Goal: Task Accomplishment & Management: Use online tool/utility

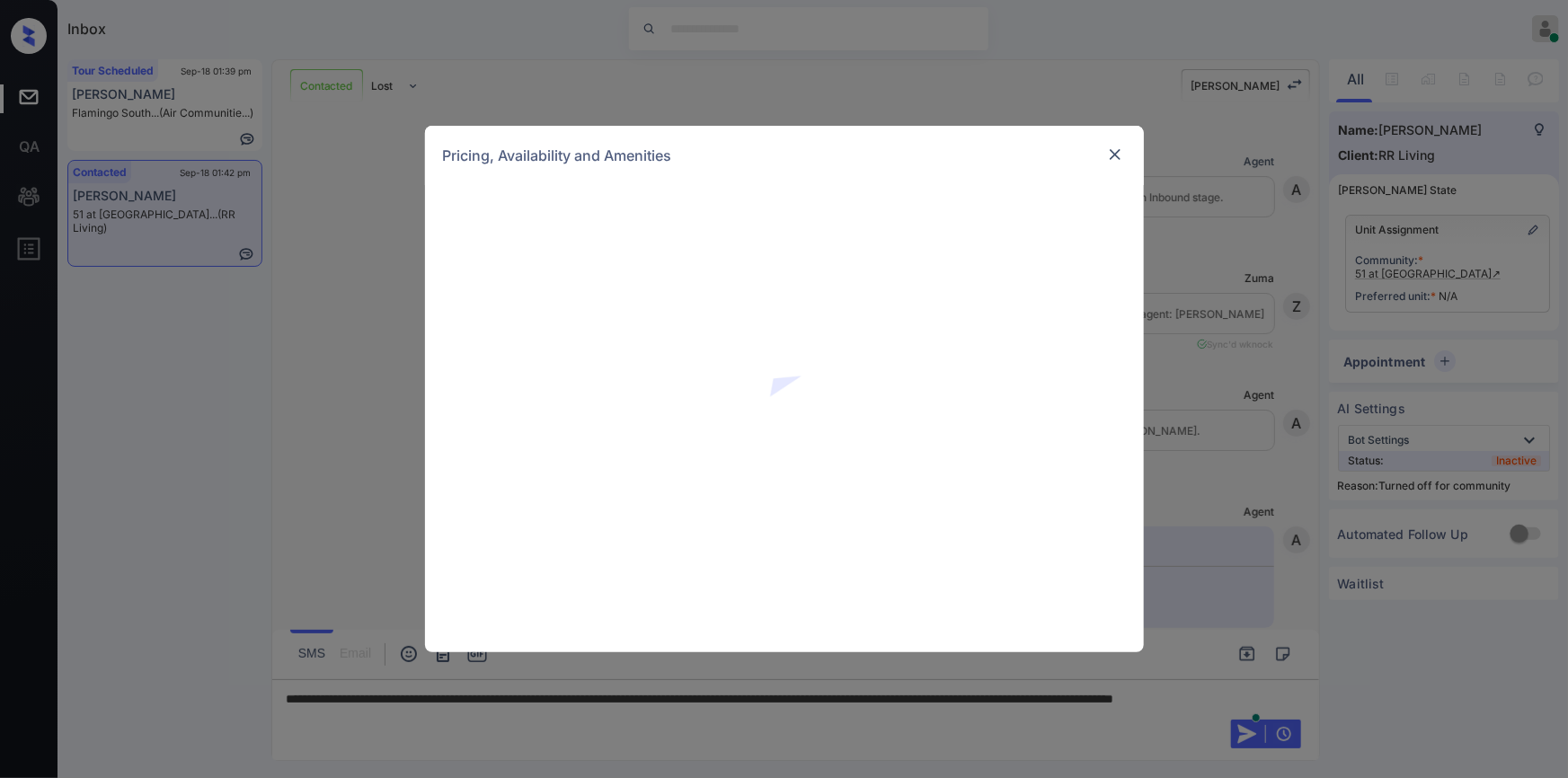
scroll to position [805, 0]
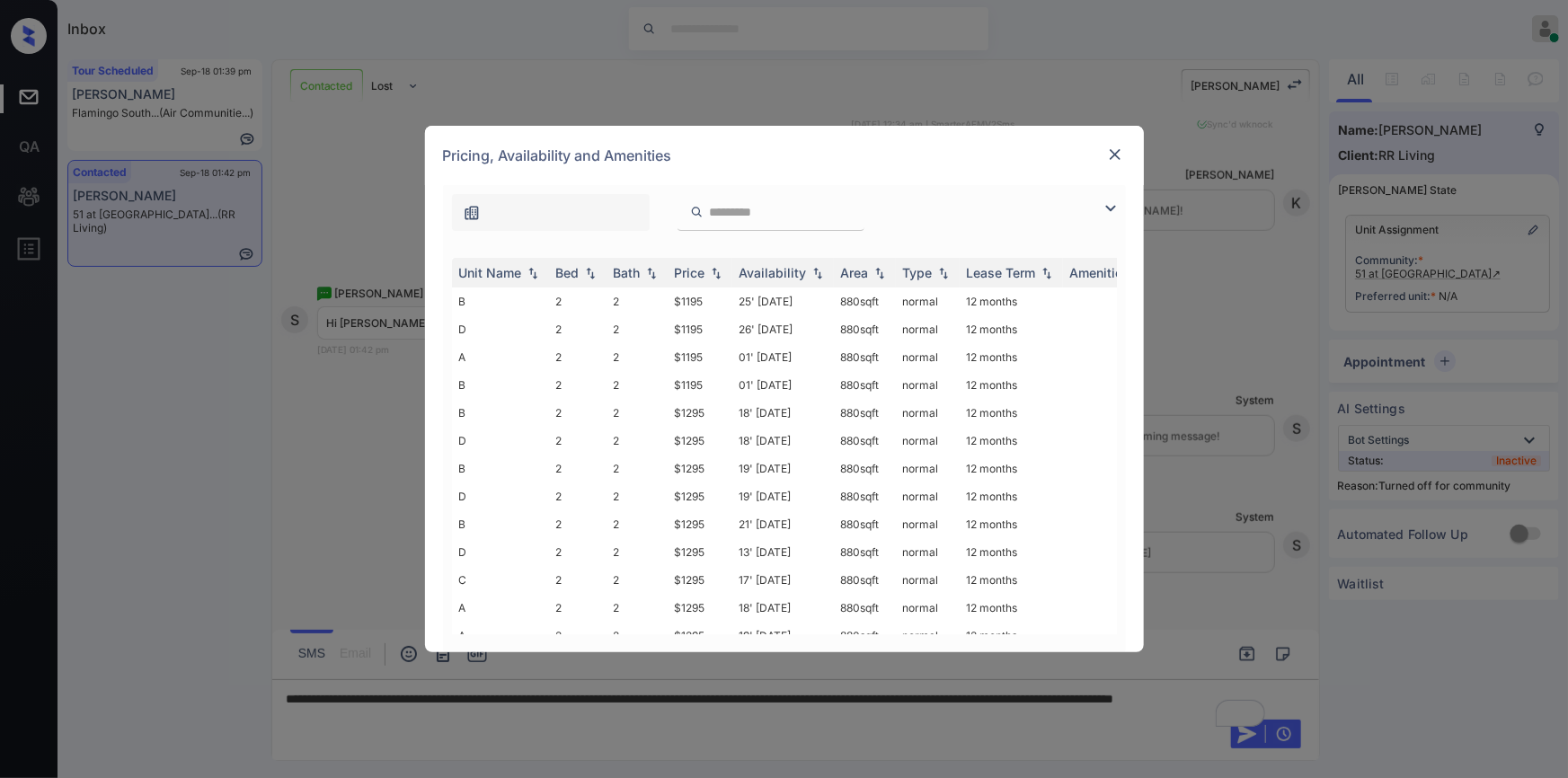
click at [1108, 206] on img at bounding box center [1110, 209] width 22 height 22
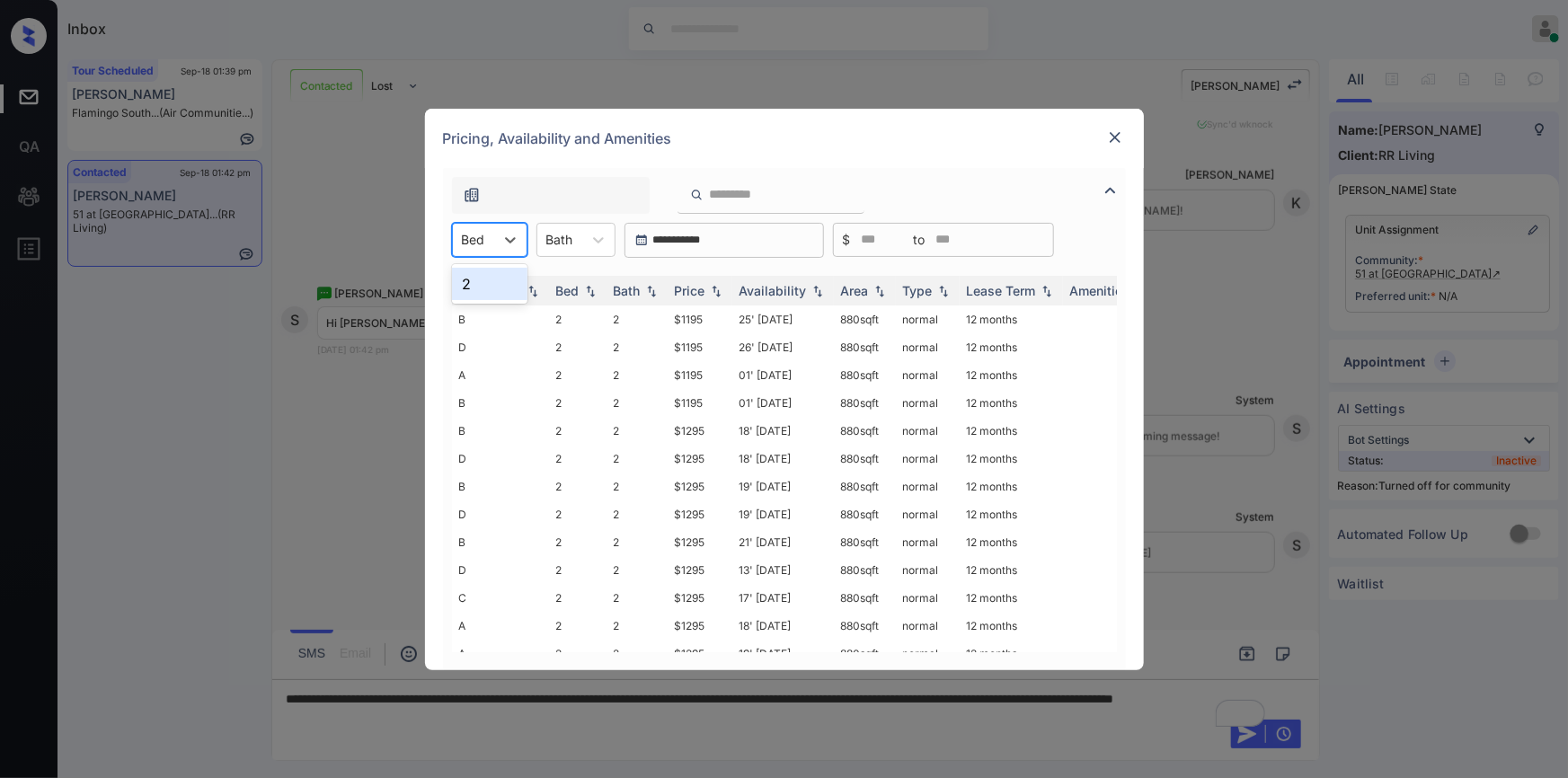
click at [493, 242] on div "Bed" at bounding box center [473, 239] width 41 height 26
click at [1116, 141] on img at bounding box center [1115, 138] width 18 height 18
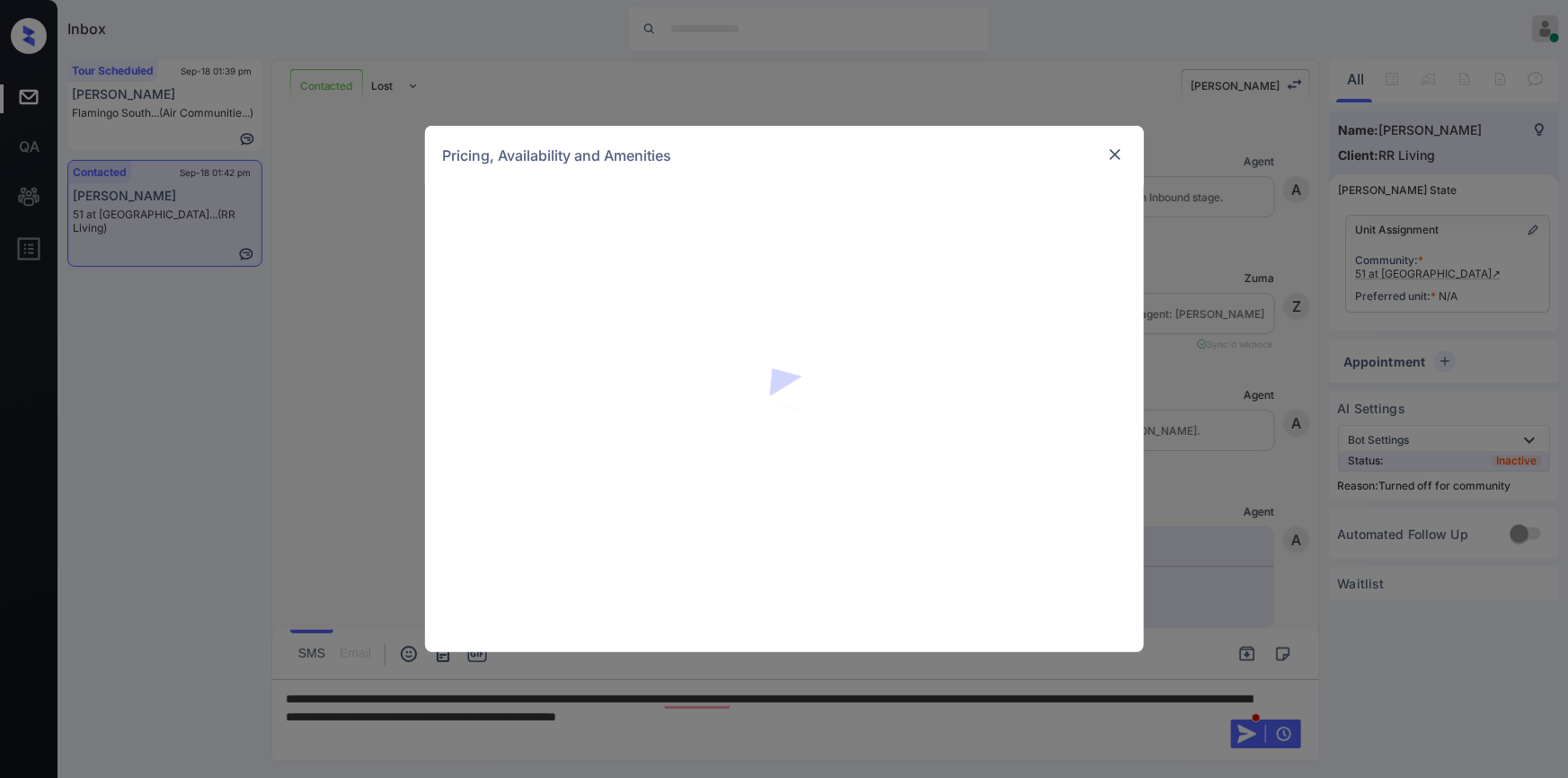
scroll to position [805, 0]
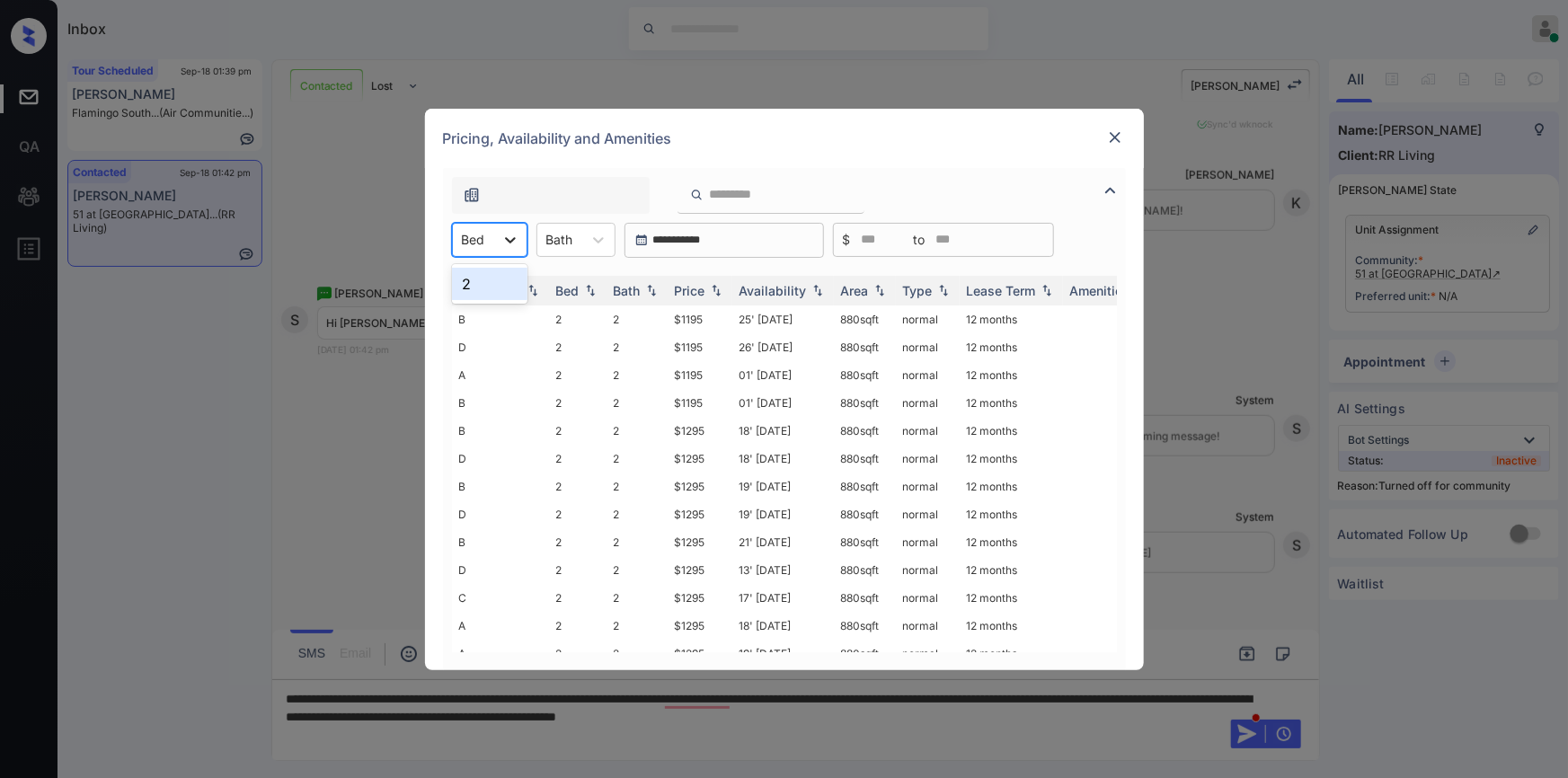
click at [506, 244] on icon at bounding box center [511, 240] width 18 height 18
click at [481, 288] on div "2" at bounding box center [490, 283] width 75 height 32
drag, startPoint x: 666, startPoint y: 312, endPoint x: 708, endPoint y: 320, distance: 42.8
click at [708, 320] on tr "B 2 2 $1195 25' Sep 25 880 sqft normal 12 months" at bounding box center [922, 319] width 939 height 28
copy tr "$1195"
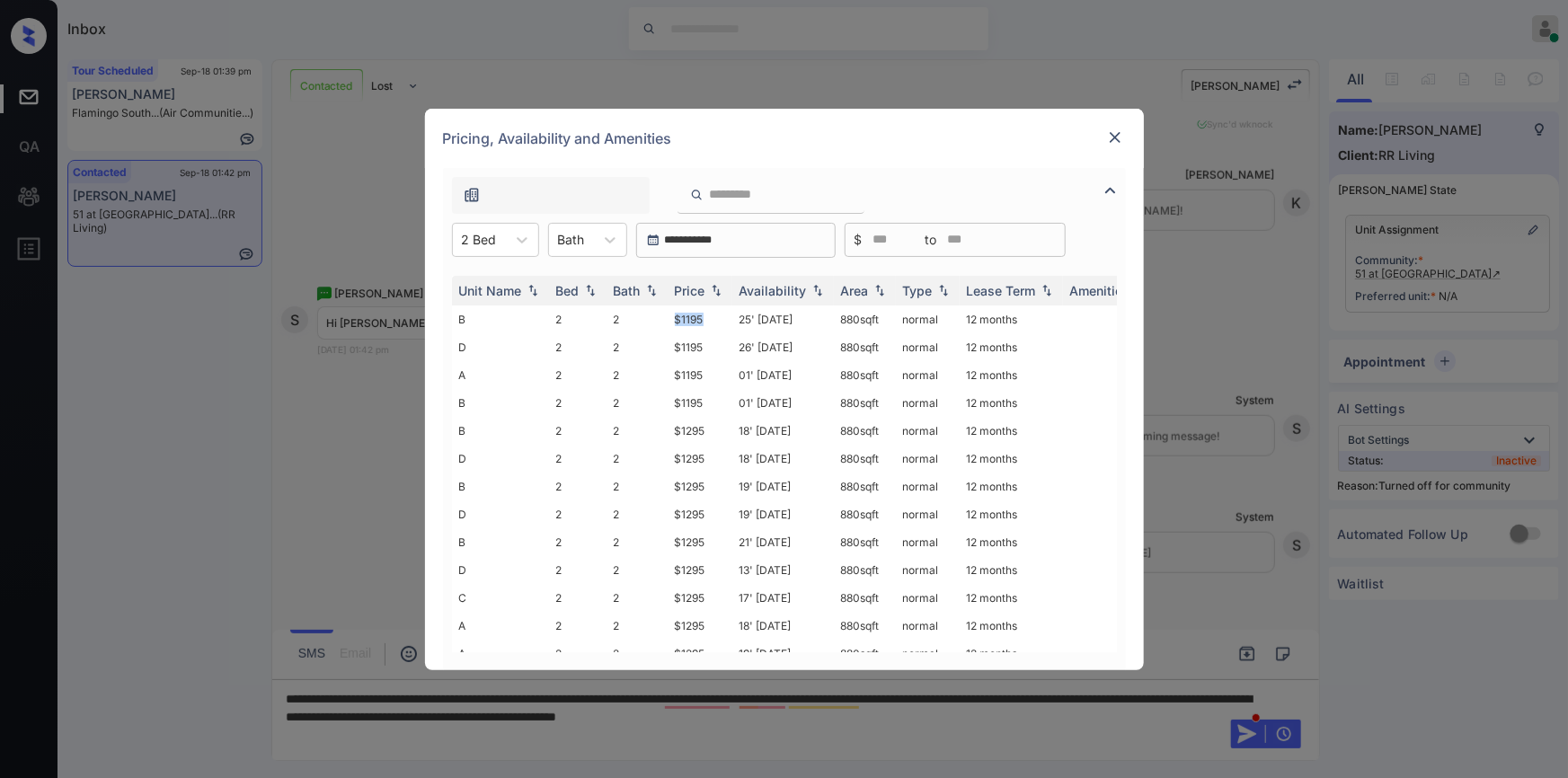
click at [1120, 133] on img at bounding box center [1115, 138] width 18 height 18
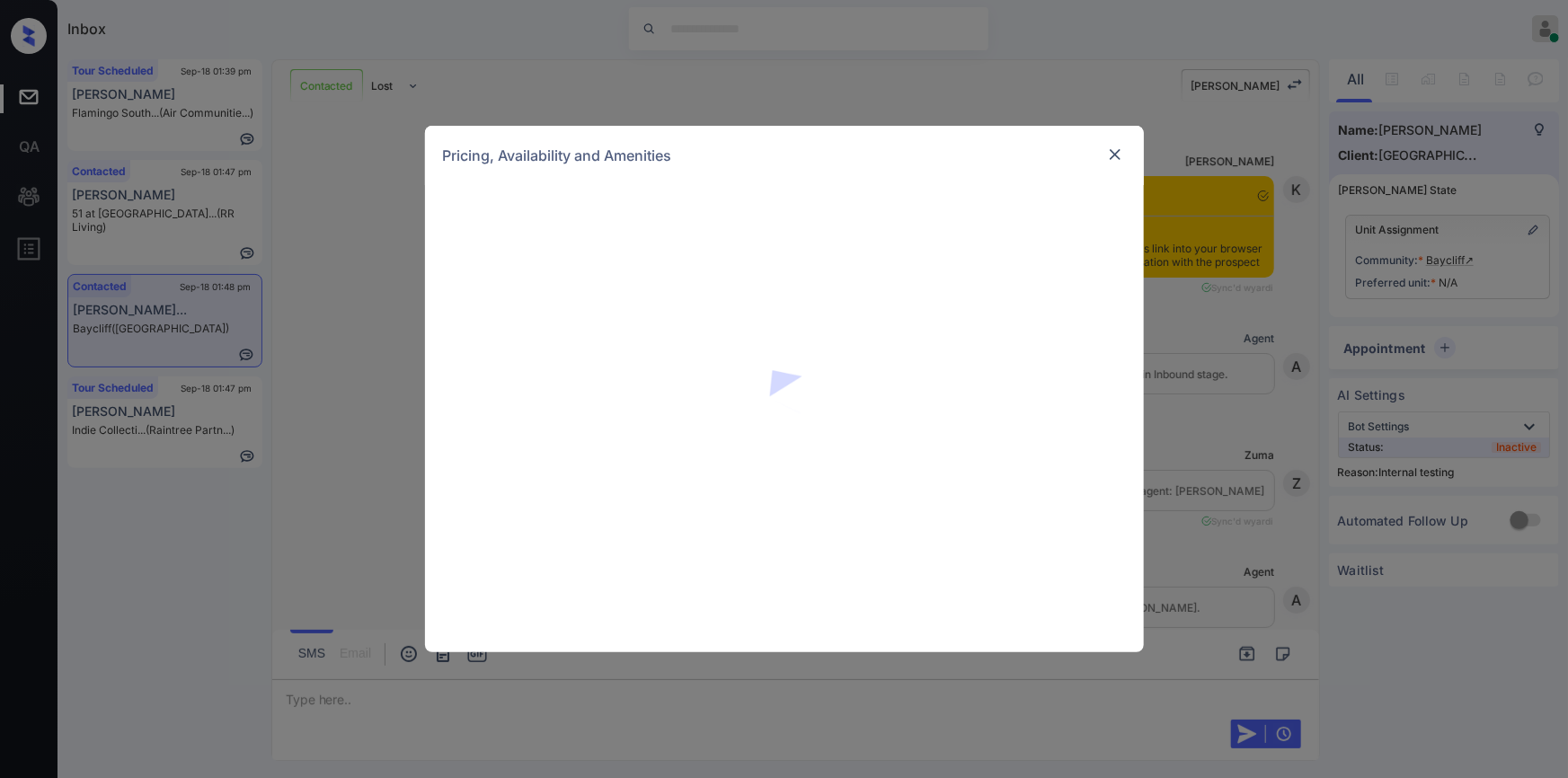
scroll to position [2194, 0]
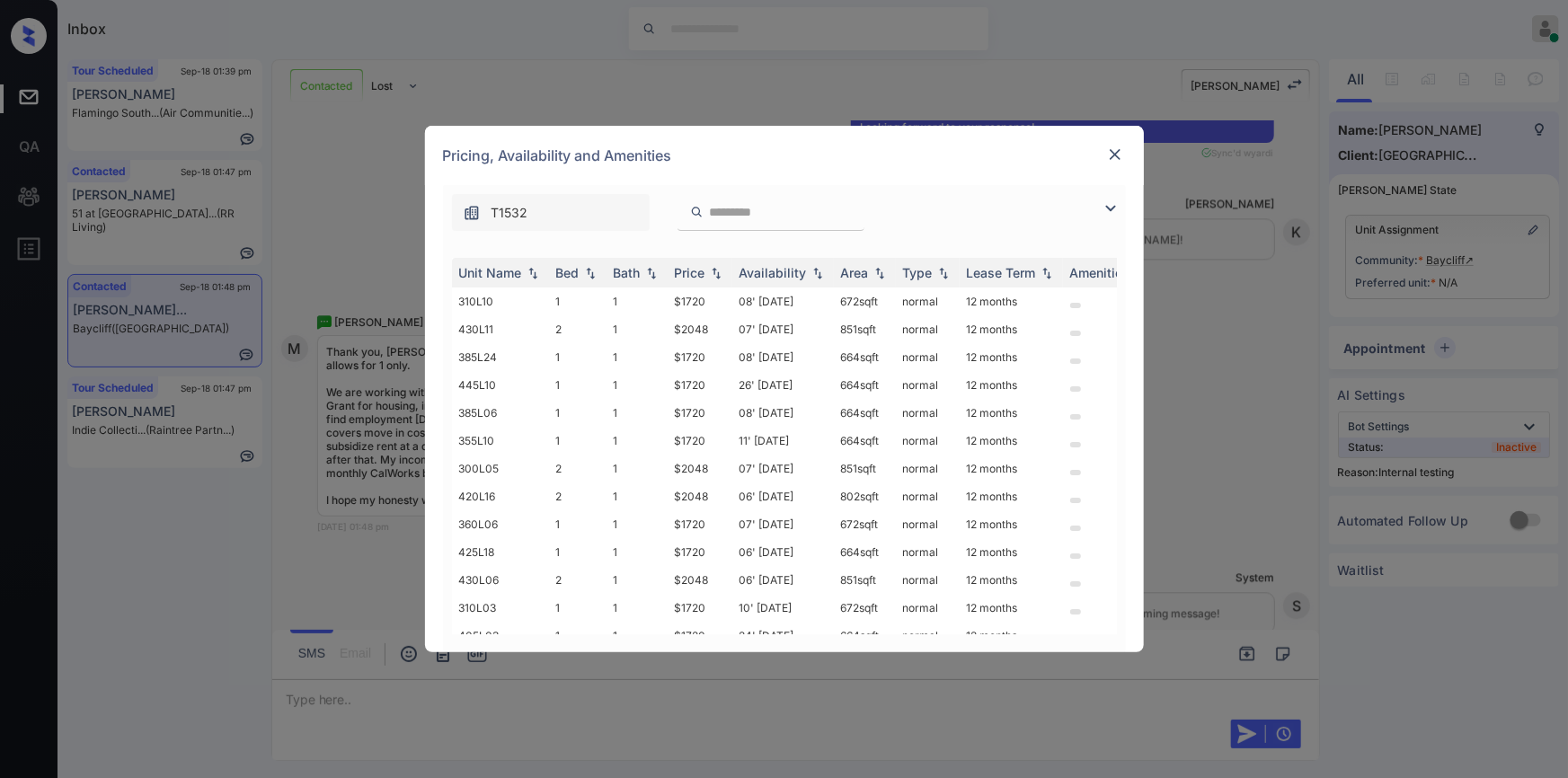
click at [1110, 199] on img at bounding box center [1110, 209] width 22 height 22
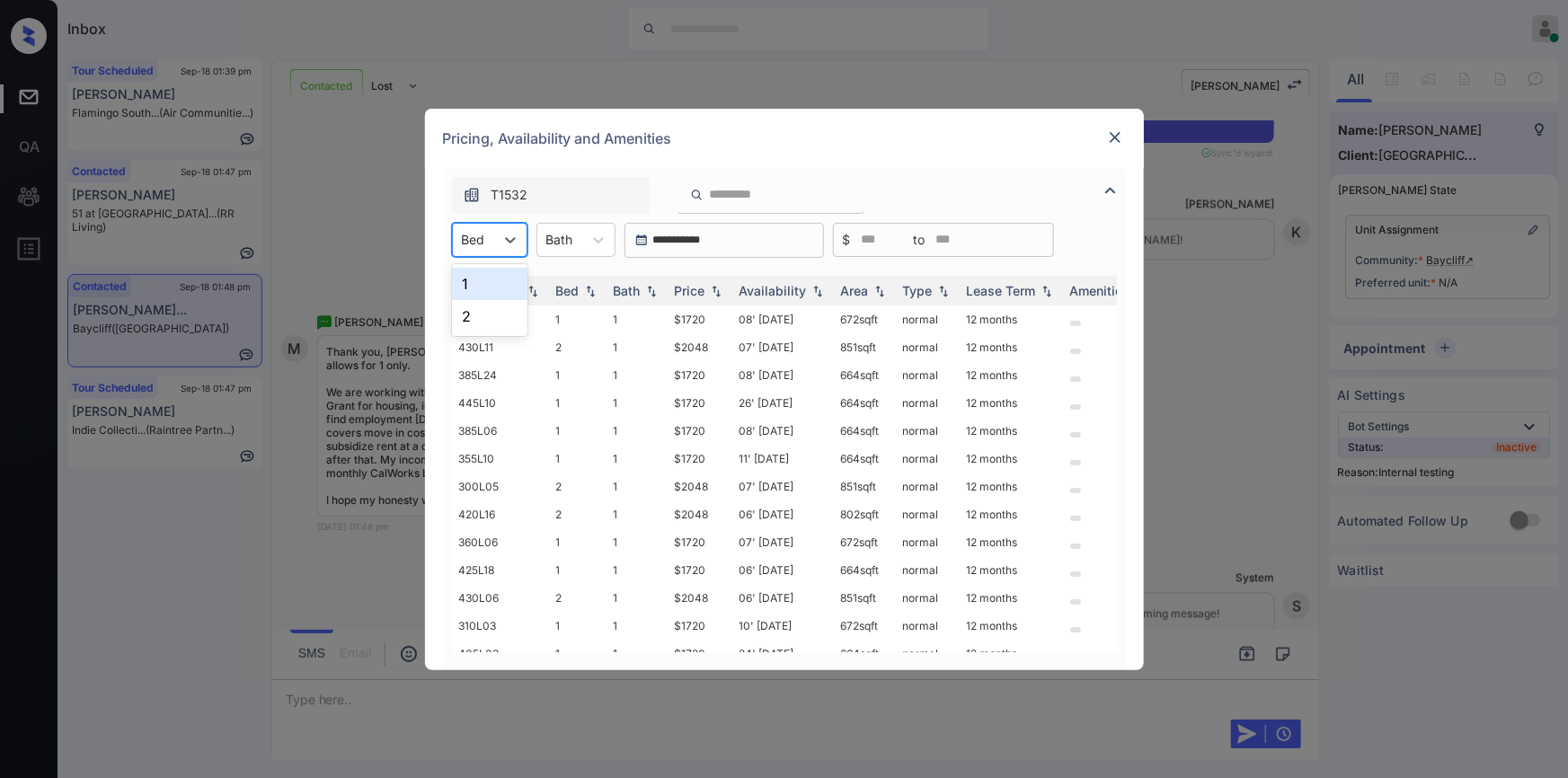
click at [491, 244] on div "Bed" at bounding box center [473, 239] width 41 height 26
click at [488, 286] on div "1" at bounding box center [490, 283] width 75 height 32
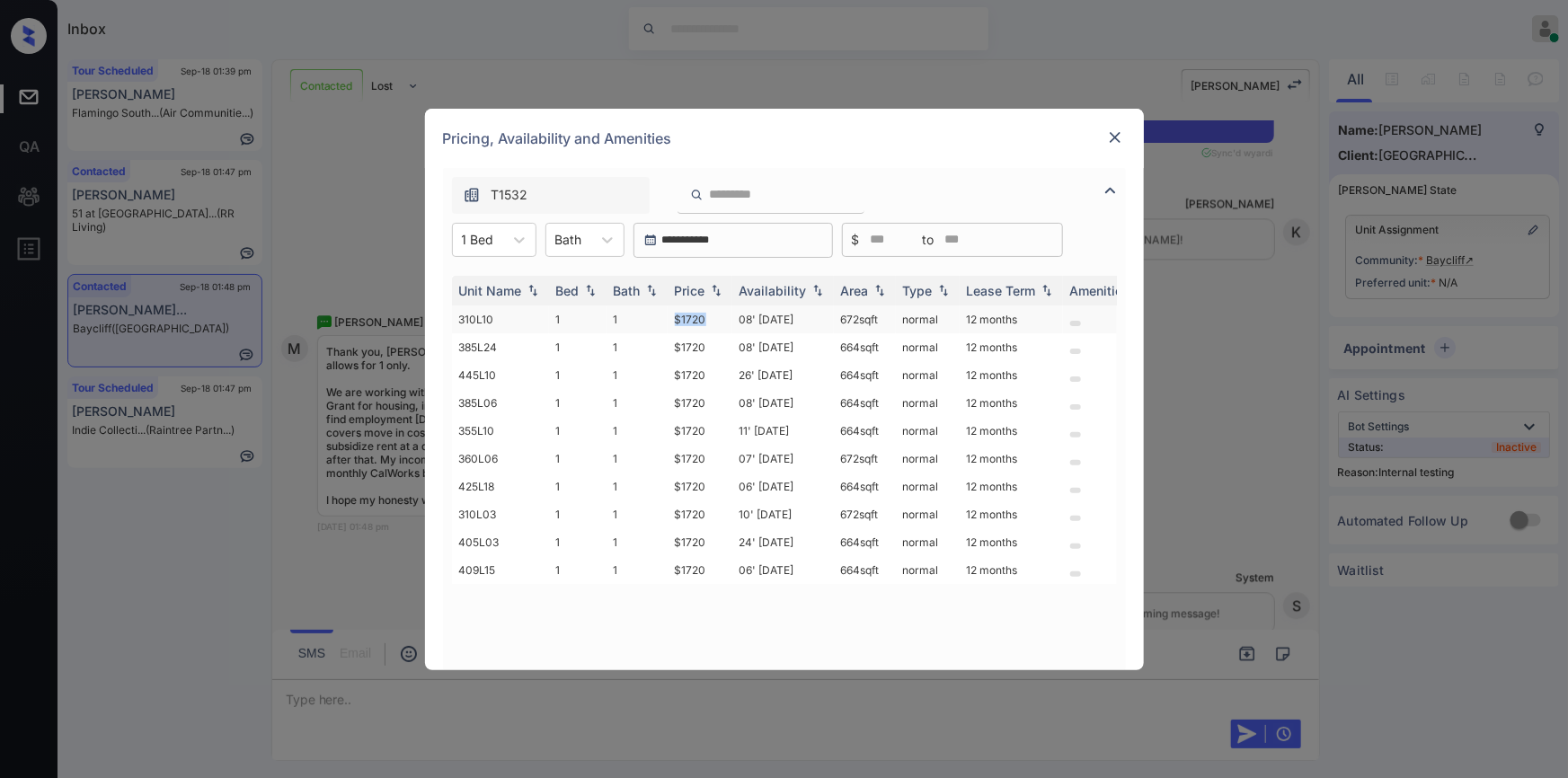
drag, startPoint x: 737, startPoint y: 332, endPoint x: 721, endPoint y: 312, distance: 25.6
click at [721, 312] on td "$1720" at bounding box center [700, 319] width 65 height 28
copy td "$1720"
click at [487, 246] on div at bounding box center [478, 239] width 32 height 19
click at [473, 304] on div "2" at bounding box center [494, 316] width 84 height 32
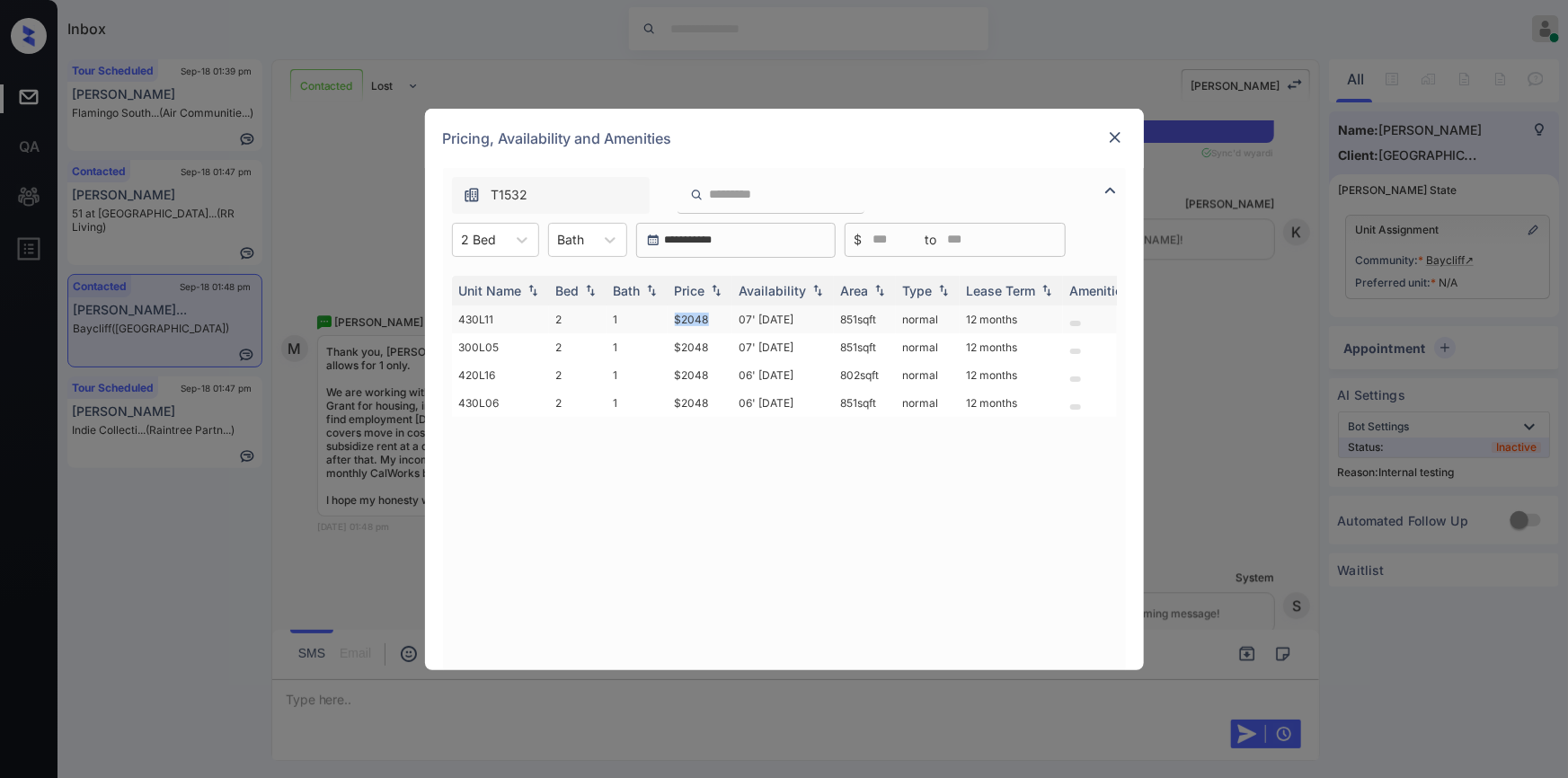
drag, startPoint x: 665, startPoint y: 321, endPoint x: 714, endPoint y: 307, distance: 51.0
click at [714, 307] on tr "430L11 2 1 $2048 07' Oct 25 851 sqft normal 12 months" at bounding box center [922, 319] width 939 height 28
copy tr "$2048"
click at [362, 161] on div "**********" at bounding box center [784, 389] width 1568 height 778
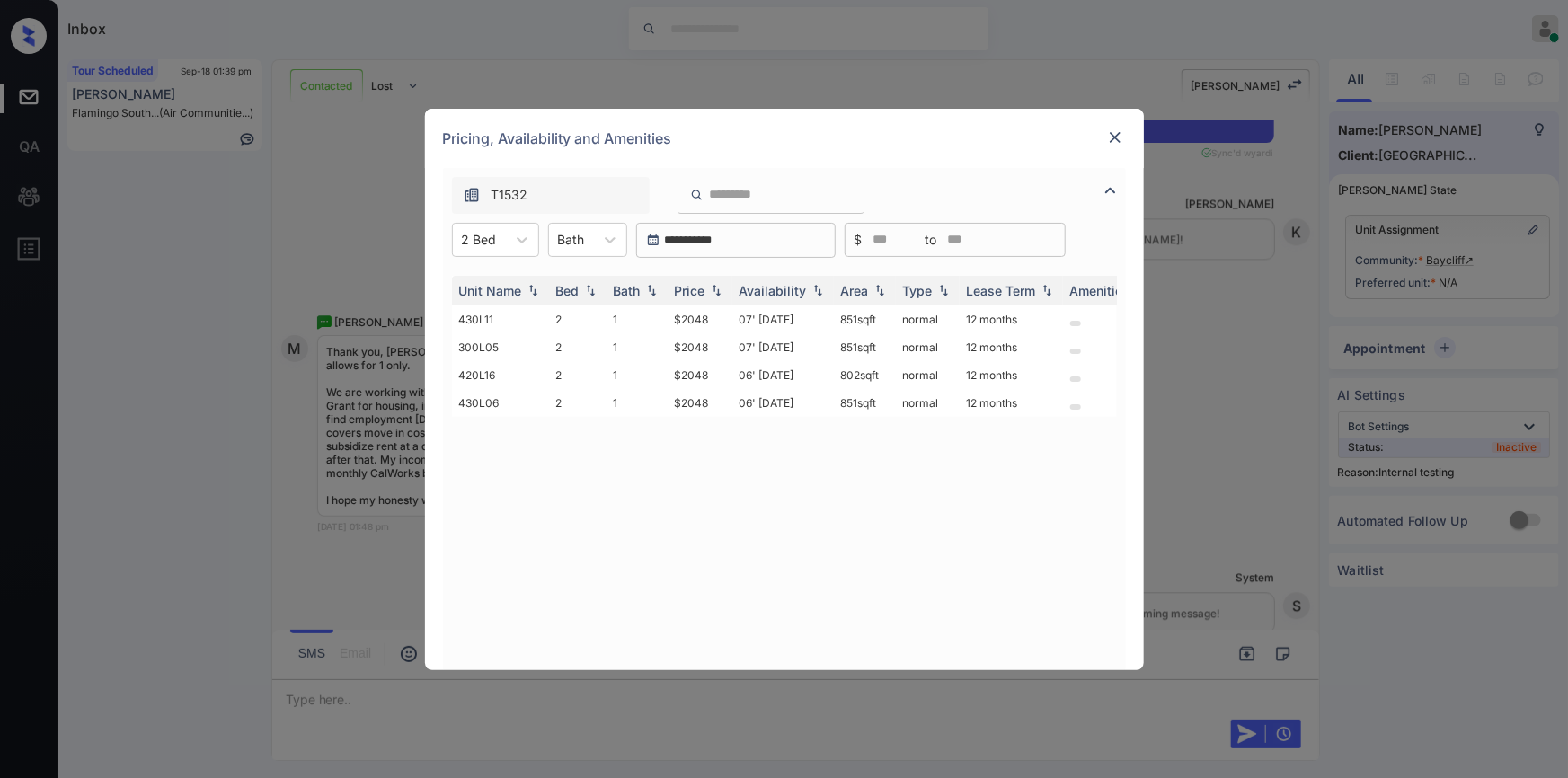
click at [1123, 135] on div at bounding box center [1115, 138] width 22 height 22
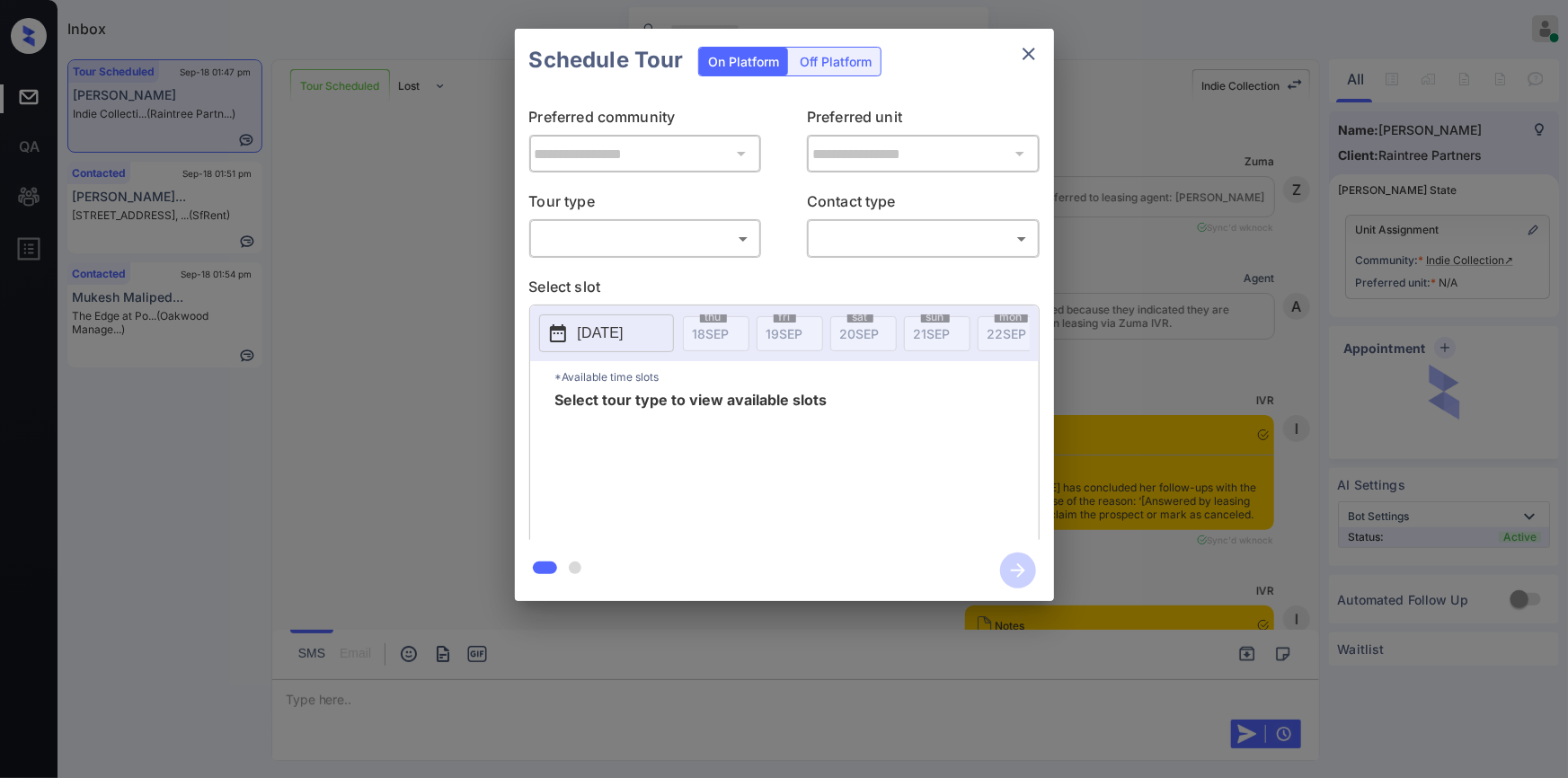
scroll to position [8233, 0]
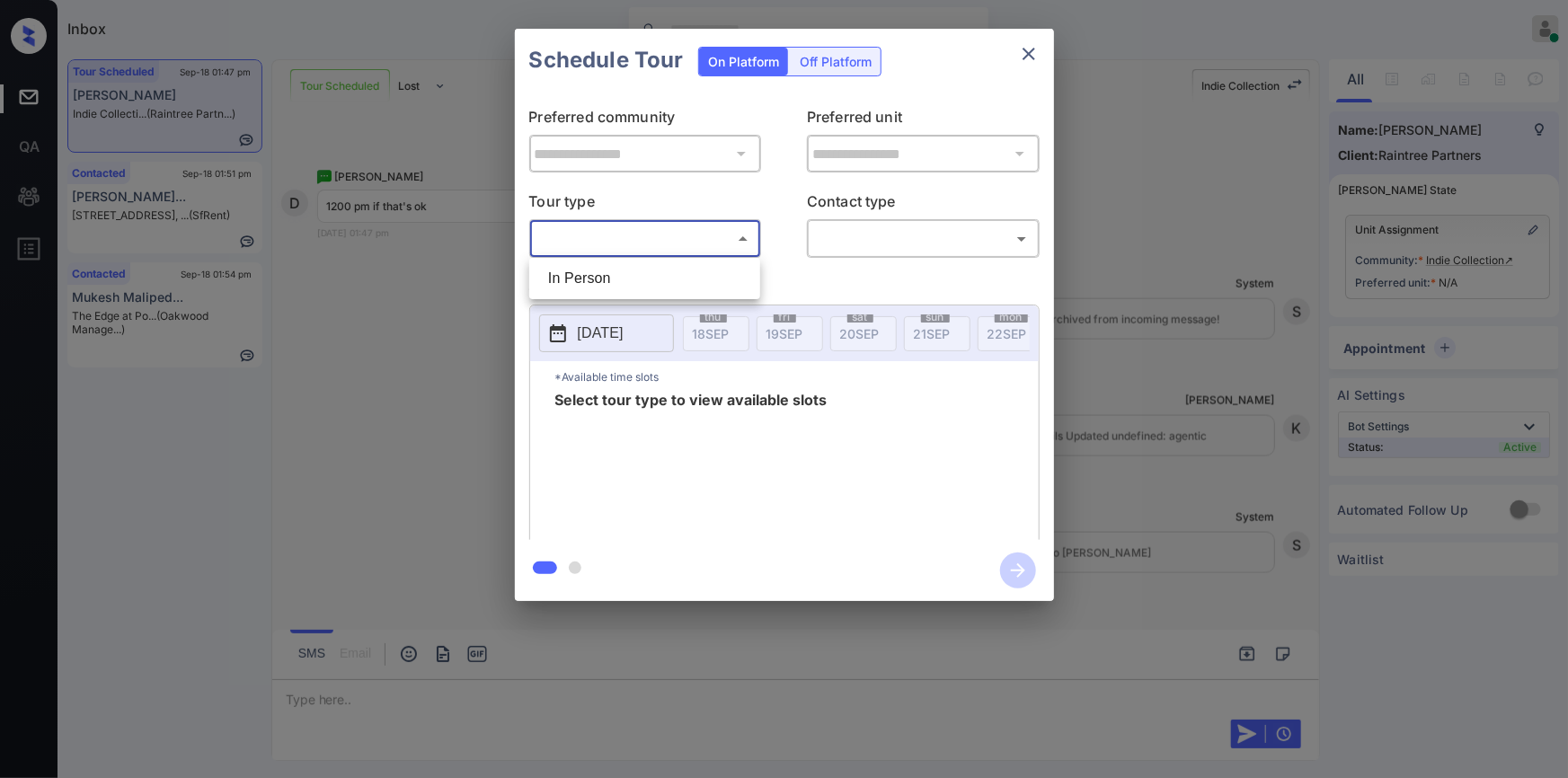
click at [649, 236] on body "Inbox Jiro Alonzo Online Set yourself offline Set yourself on break Profile Swi…" at bounding box center [784, 389] width 1568 height 778
click at [613, 280] on li "In Person" at bounding box center [645, 278] width 222 height 32
type input "********"
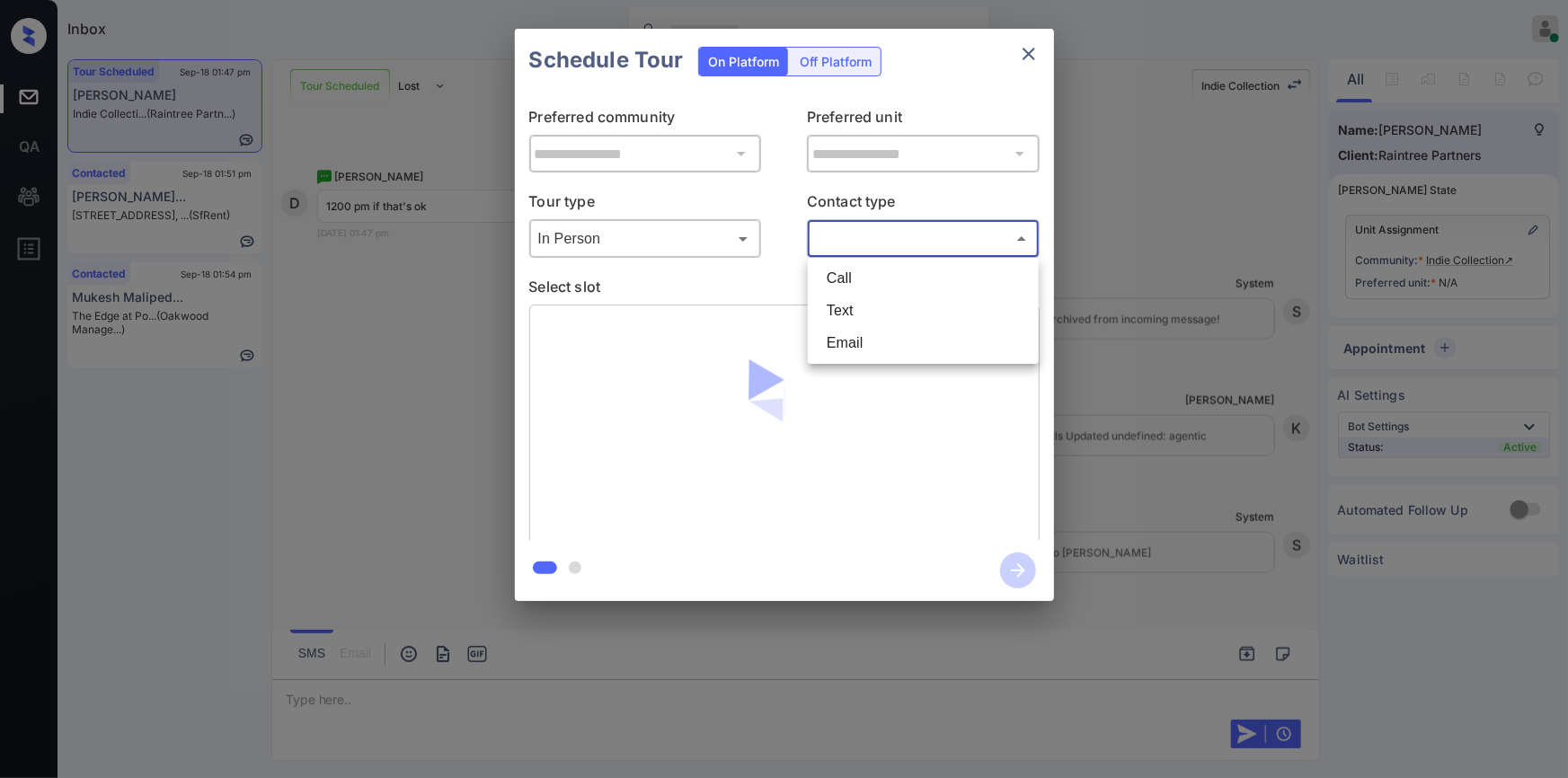
click at [879, 233] on body "Inbox Jiro Alonzo Online Set yourself offline Set yourself on break Profile Swi…" at bounding box center [784, 389] width 1568 height 778
click at [870, 296] on li "Text" at bounding box center [923, 310] width 222 height 32
type input "****"
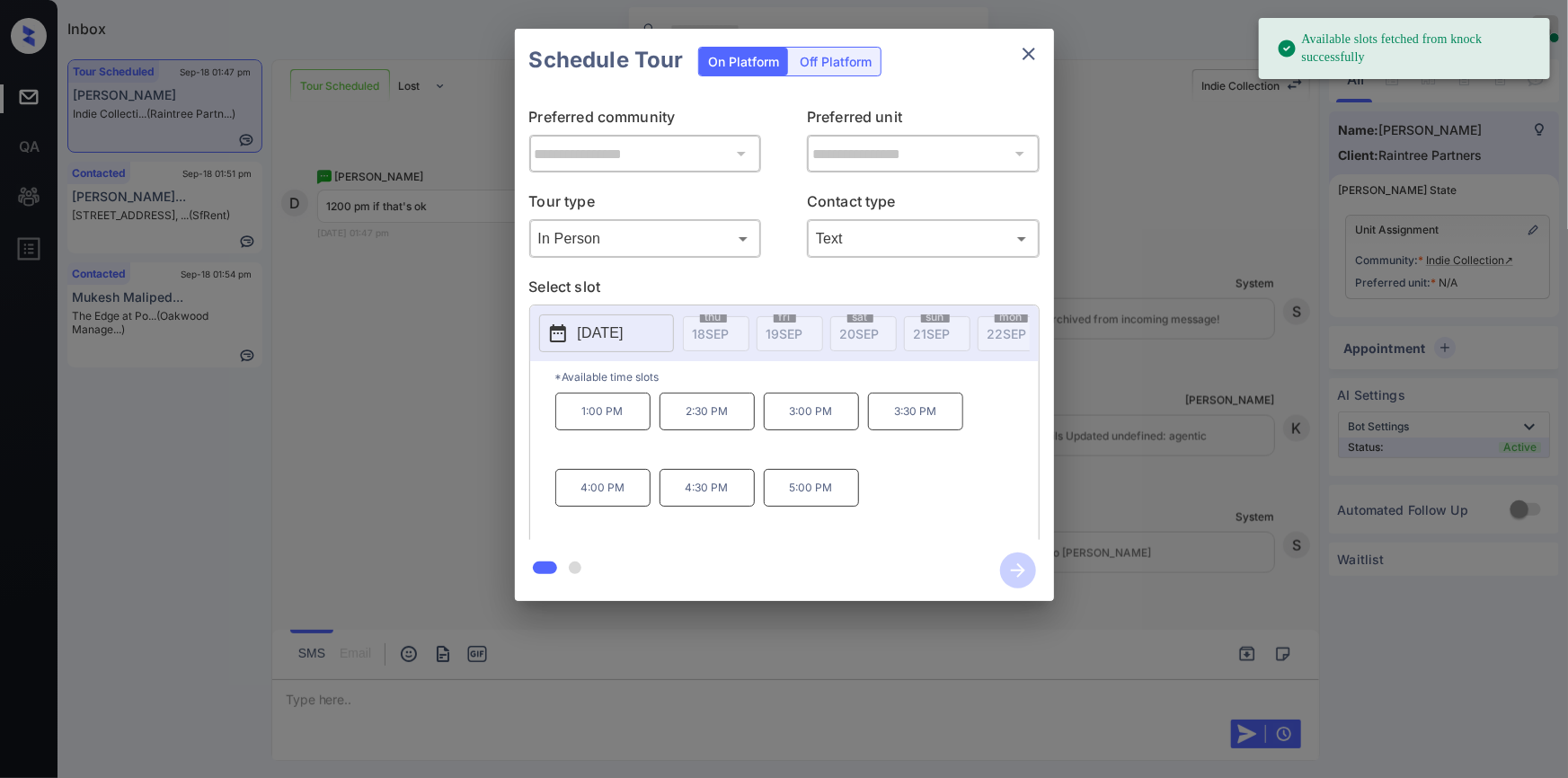
click at [624, 341] on p "[DATE]" at bounding box center [601, 334] width 46 height 22
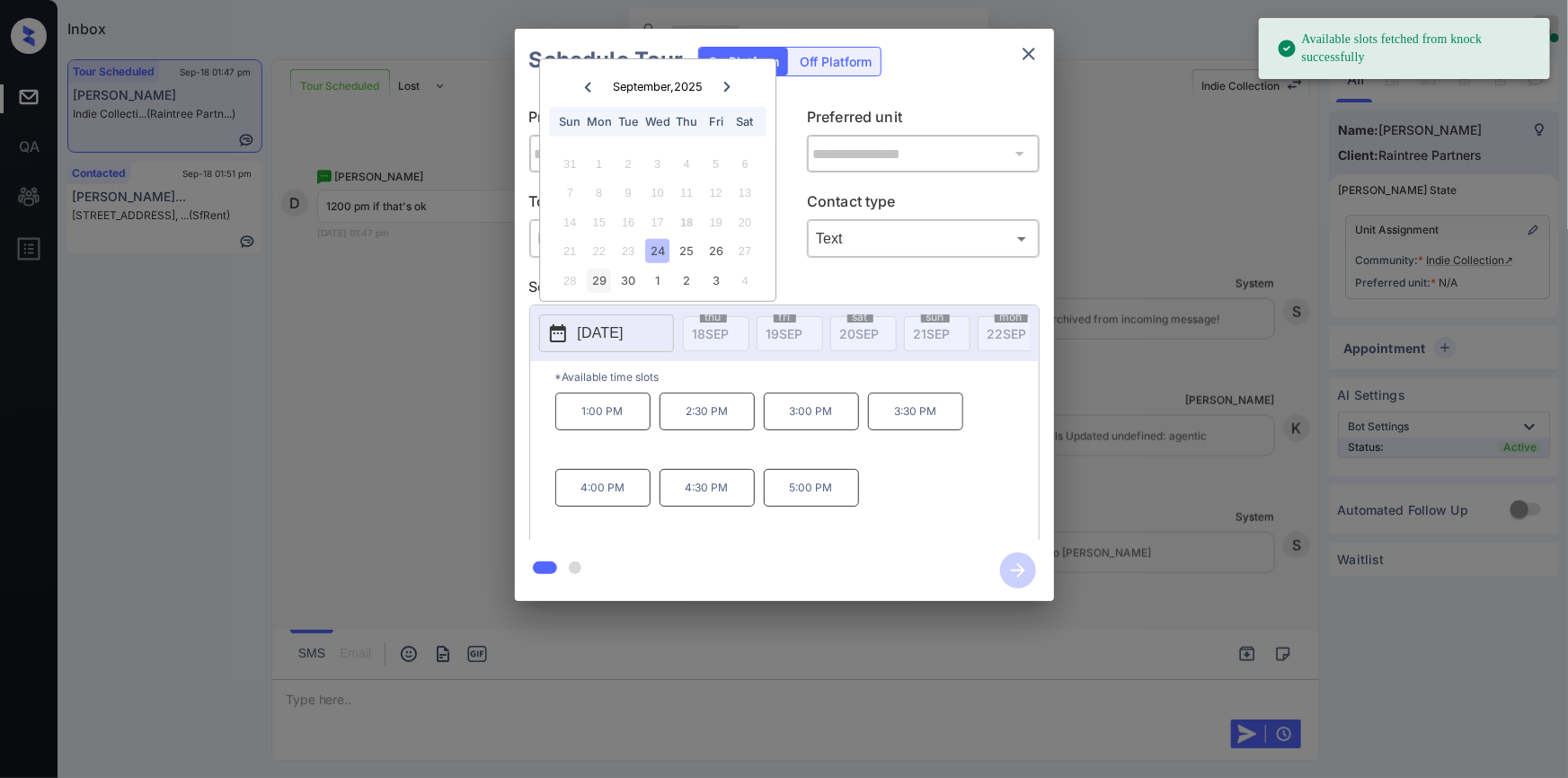
click at [602, 273] on div "29" at bounding box center [599, 281] width 24 height 24
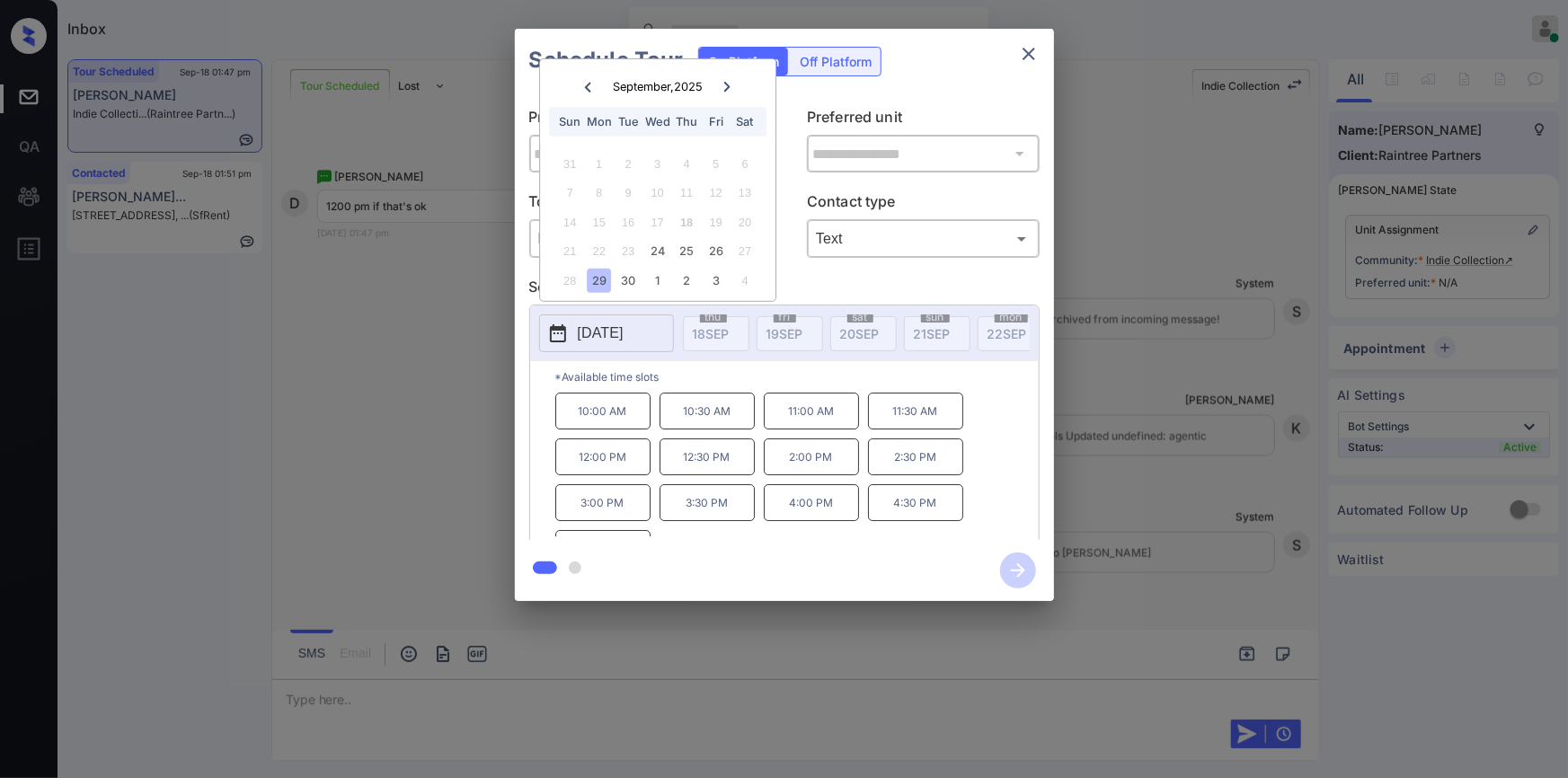
scroll to position [29, 0]
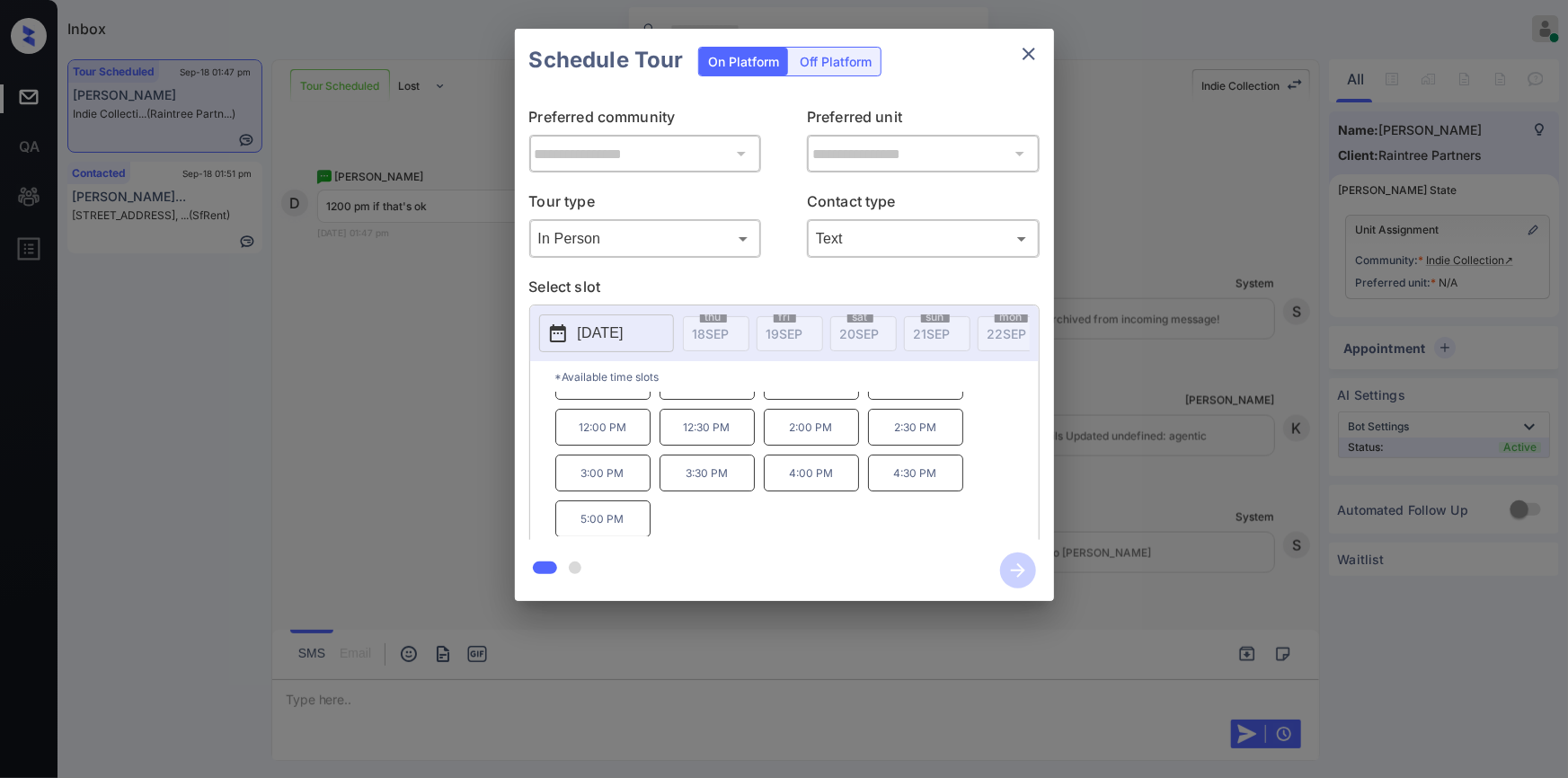
click at [434, 467] on div "**********" at bounding box center [784, 315] width 1568 height 630
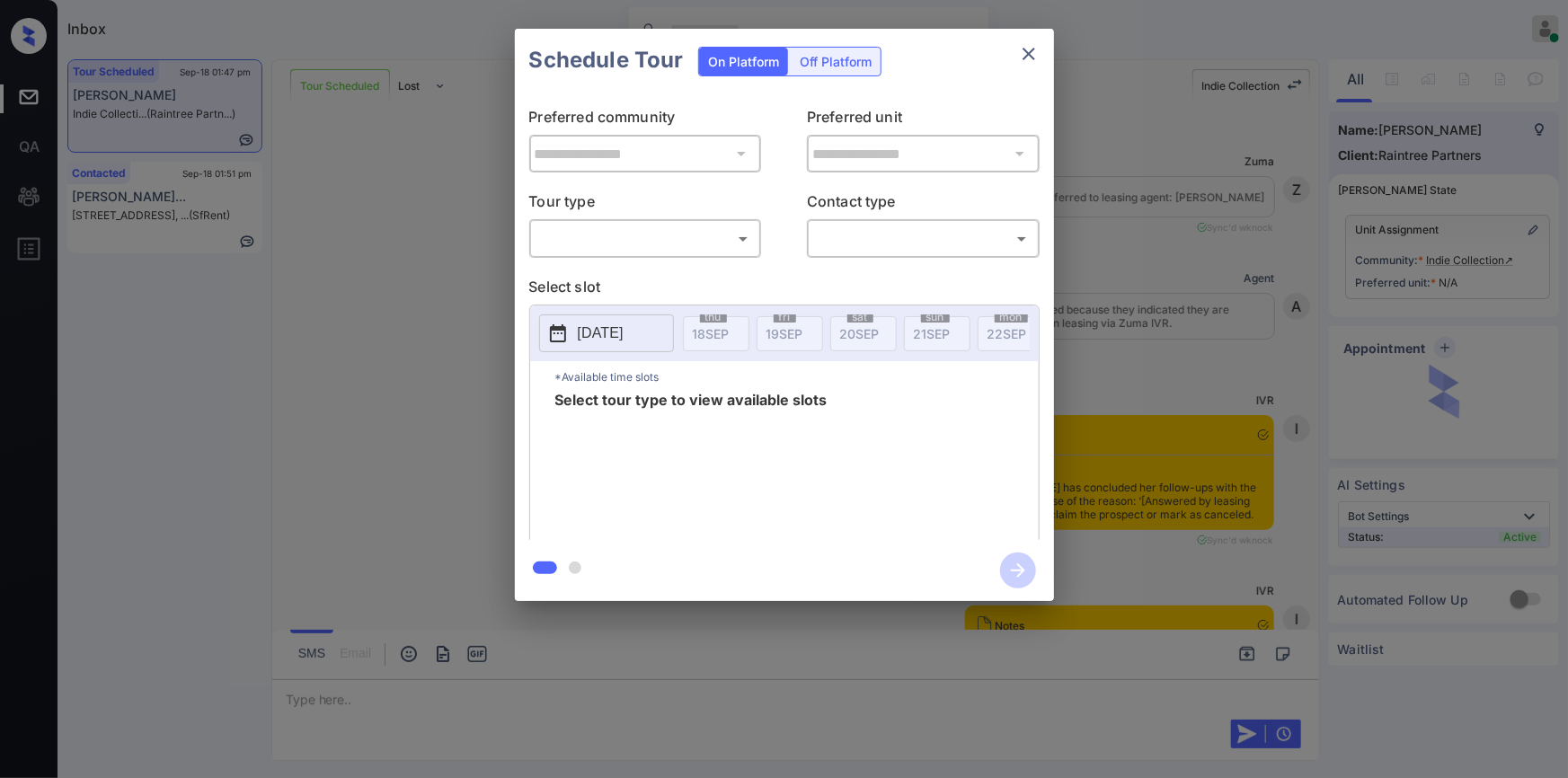
scroll to position [8233, 0]
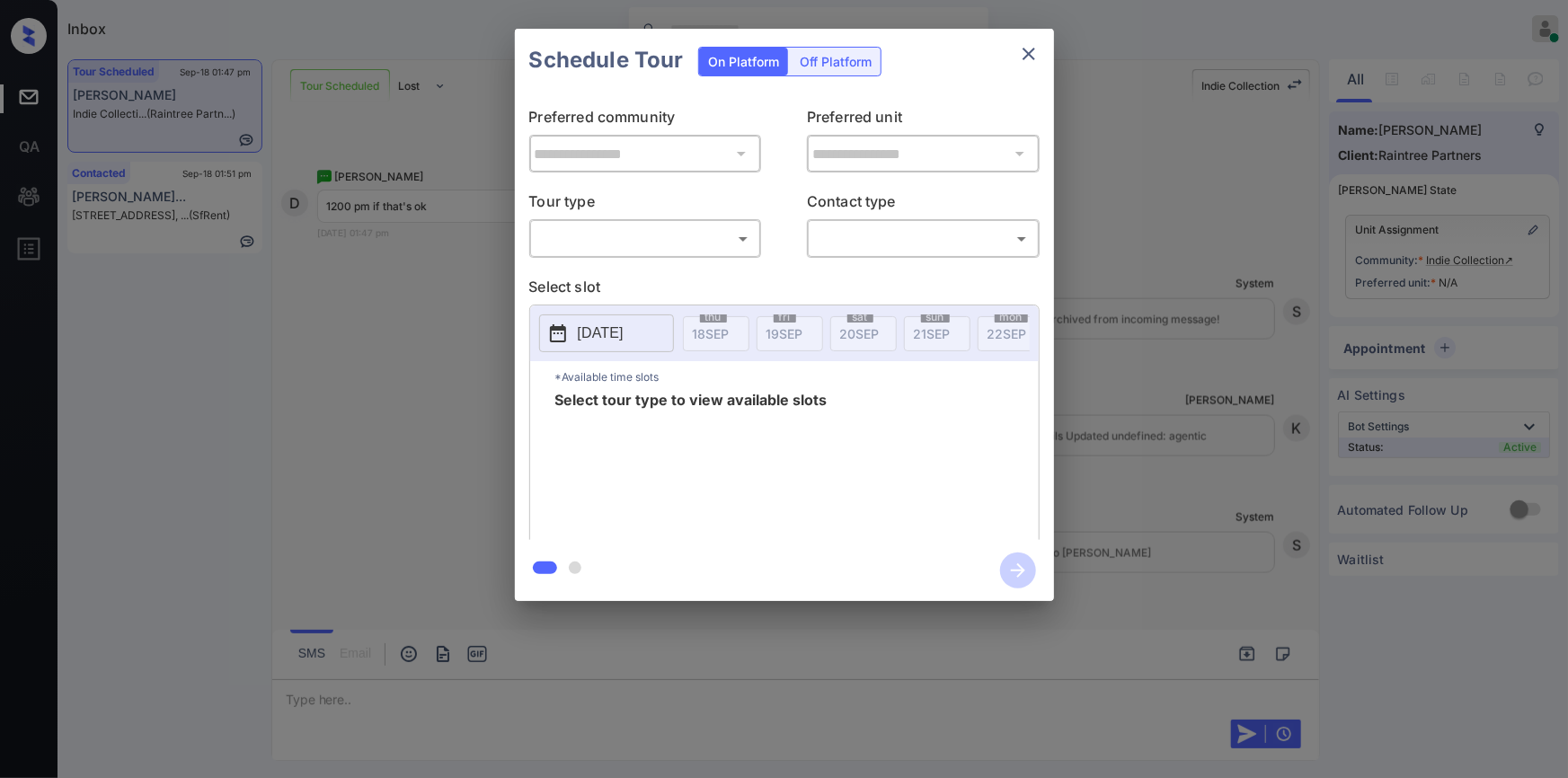
click at [677, 245] on body "Inbox [PERSON_NAME] Online Set yourself offline Set yourself on break Profile S…" at bounding box center [784, 389] width 1568 height 778
click at [634, 281] on li "In Person" at bounding box center [645, 278] width 222 height 32
type input "********"
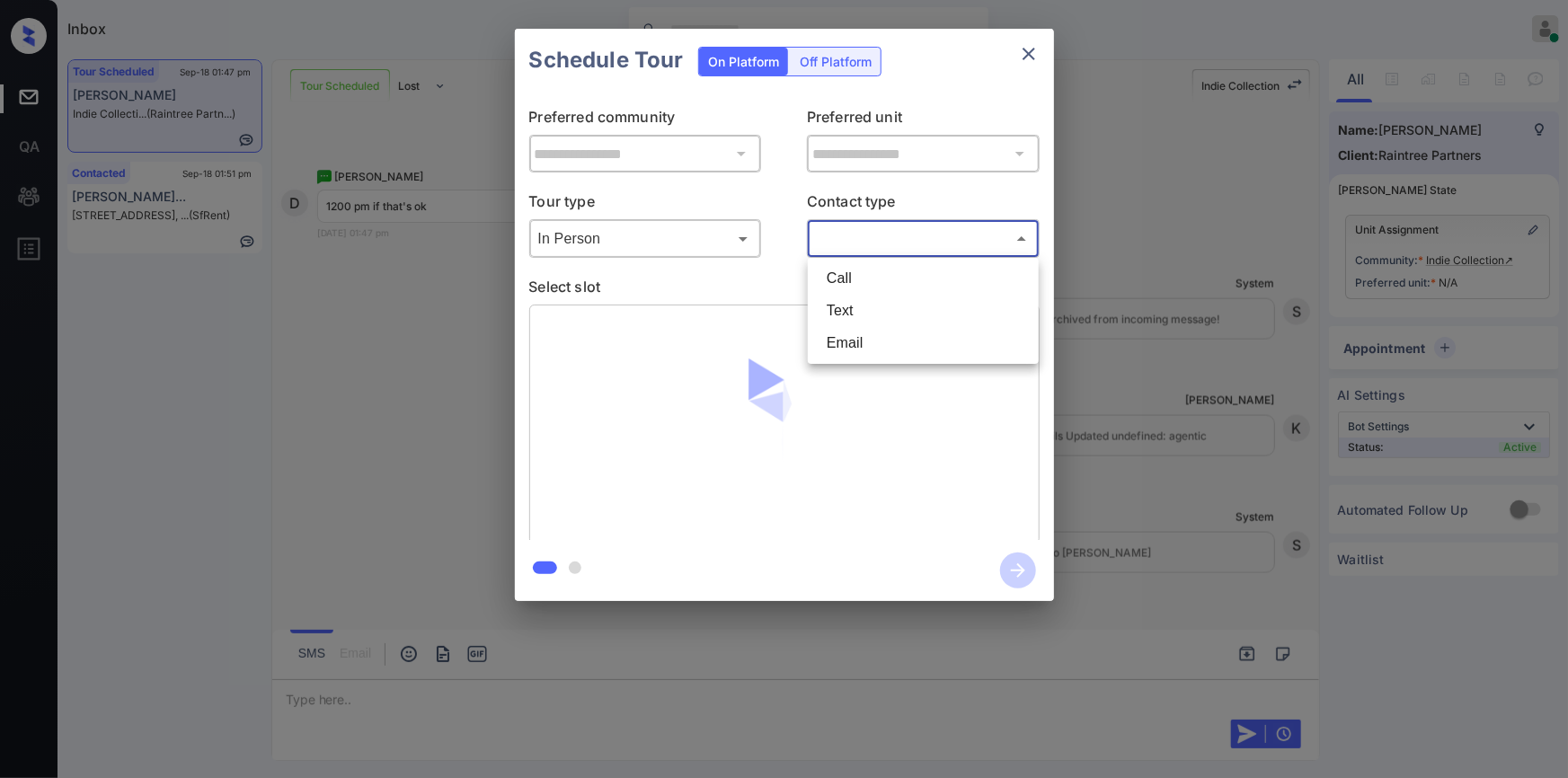
click at [864, 232] on body "Inbox Jiro Alonzo Online Set yourself offline Set yourself on break Profile Swi…" at bounding box center [784, 389] width 1568 height 778
click at [846, 310] on li "Text" at bounding box center [923, 310] width 222 height 32
type input "****"
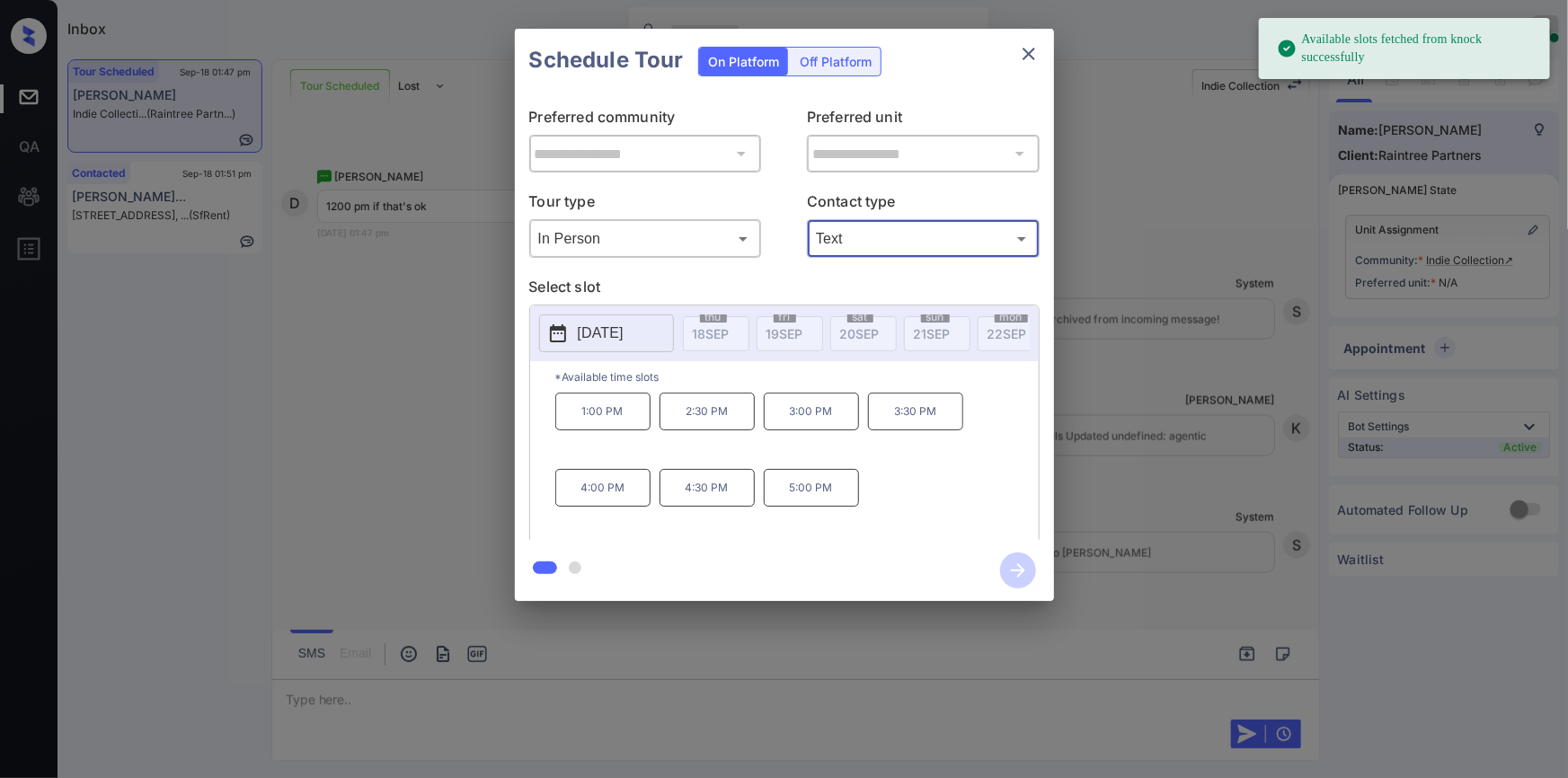
click at [604, 326] on p "[DATE]" at bounding box center [601, 334] width 46 height 22
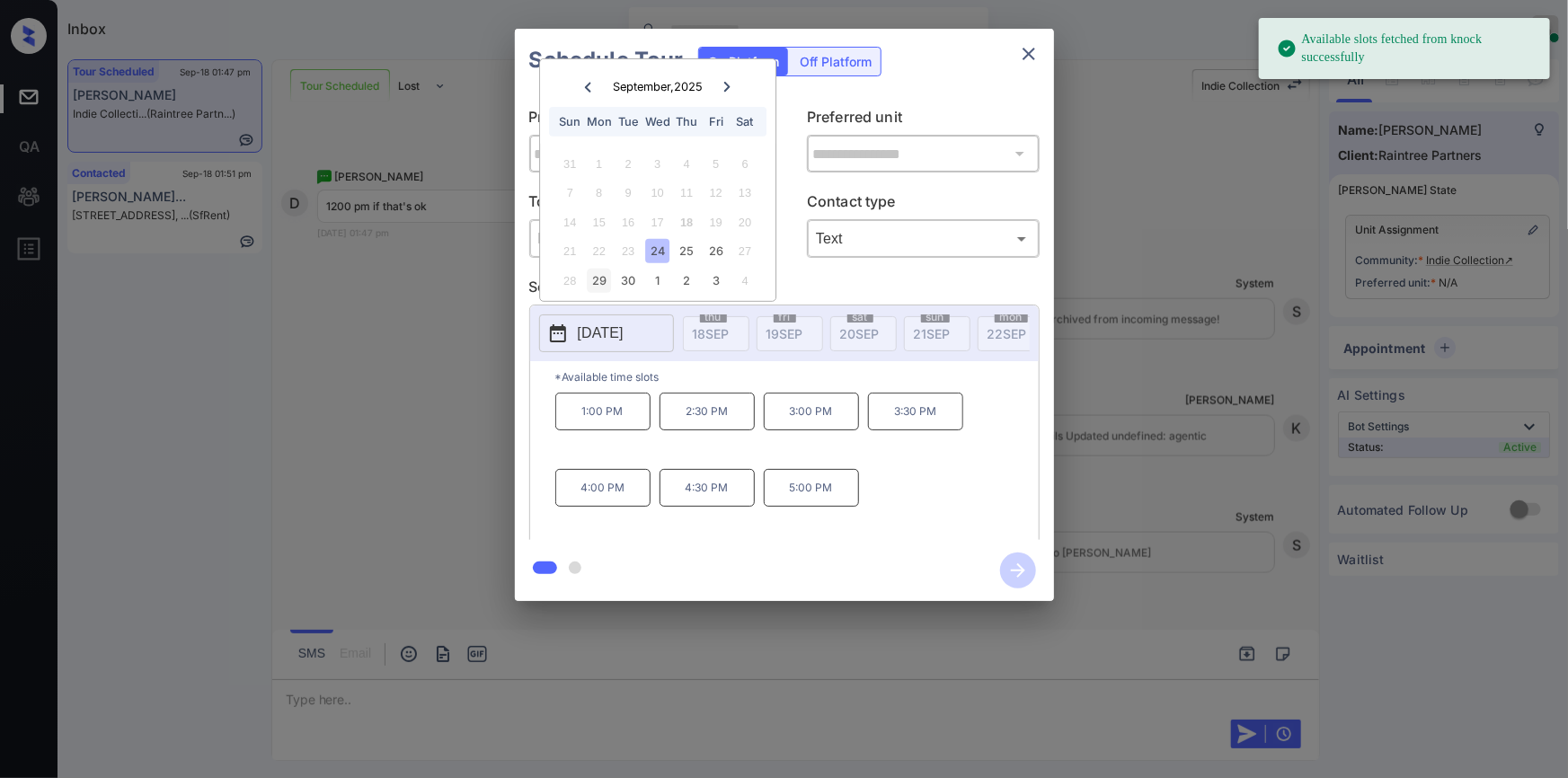
click at [595, 283] on div "29" at bounding box center [599, 281] width 24 height 24
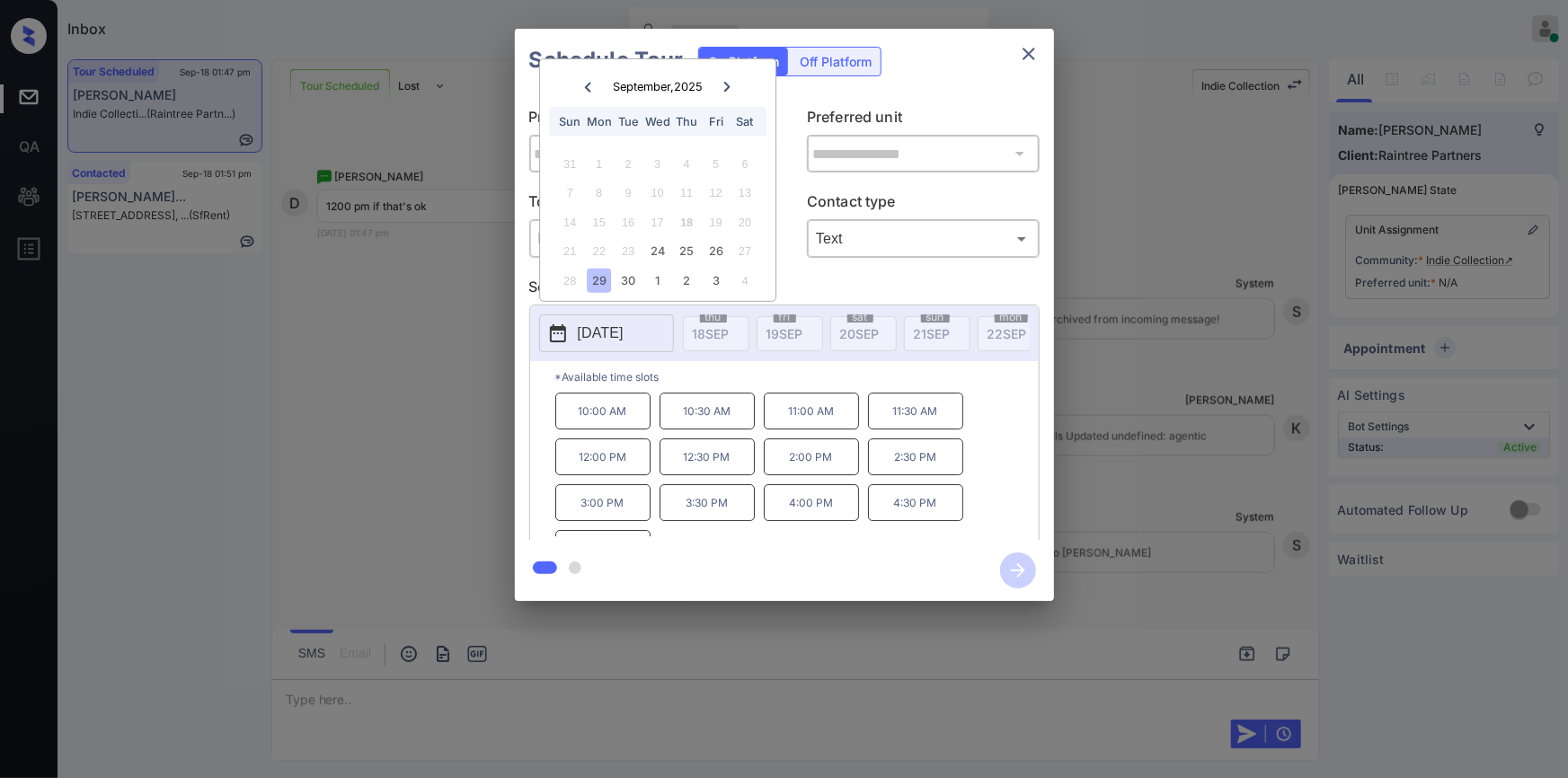
click at [430, 423] on div "**********" at bounding box center [784, 315] width 1568 height 630
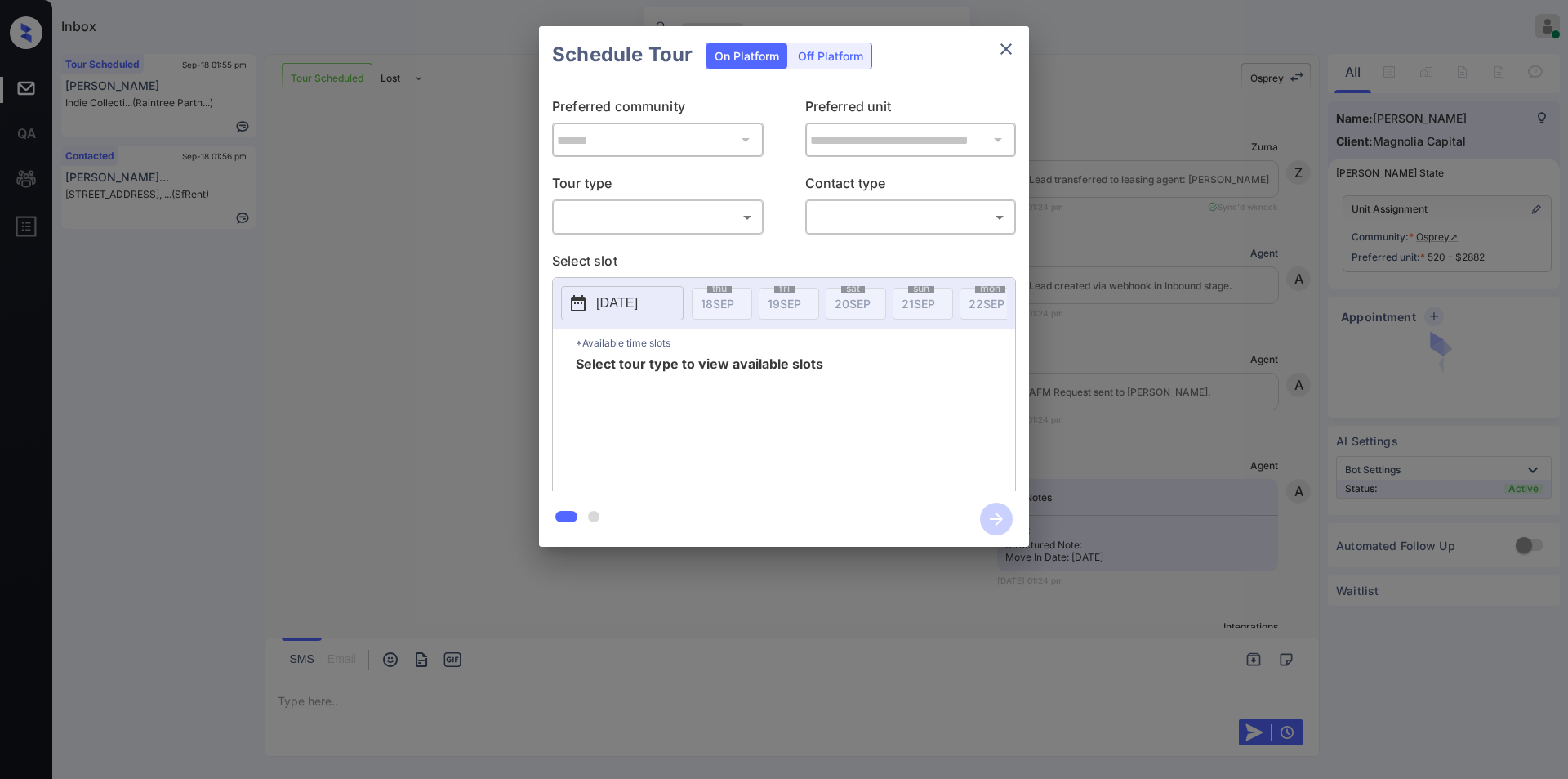
scroll to position [4004, 0]
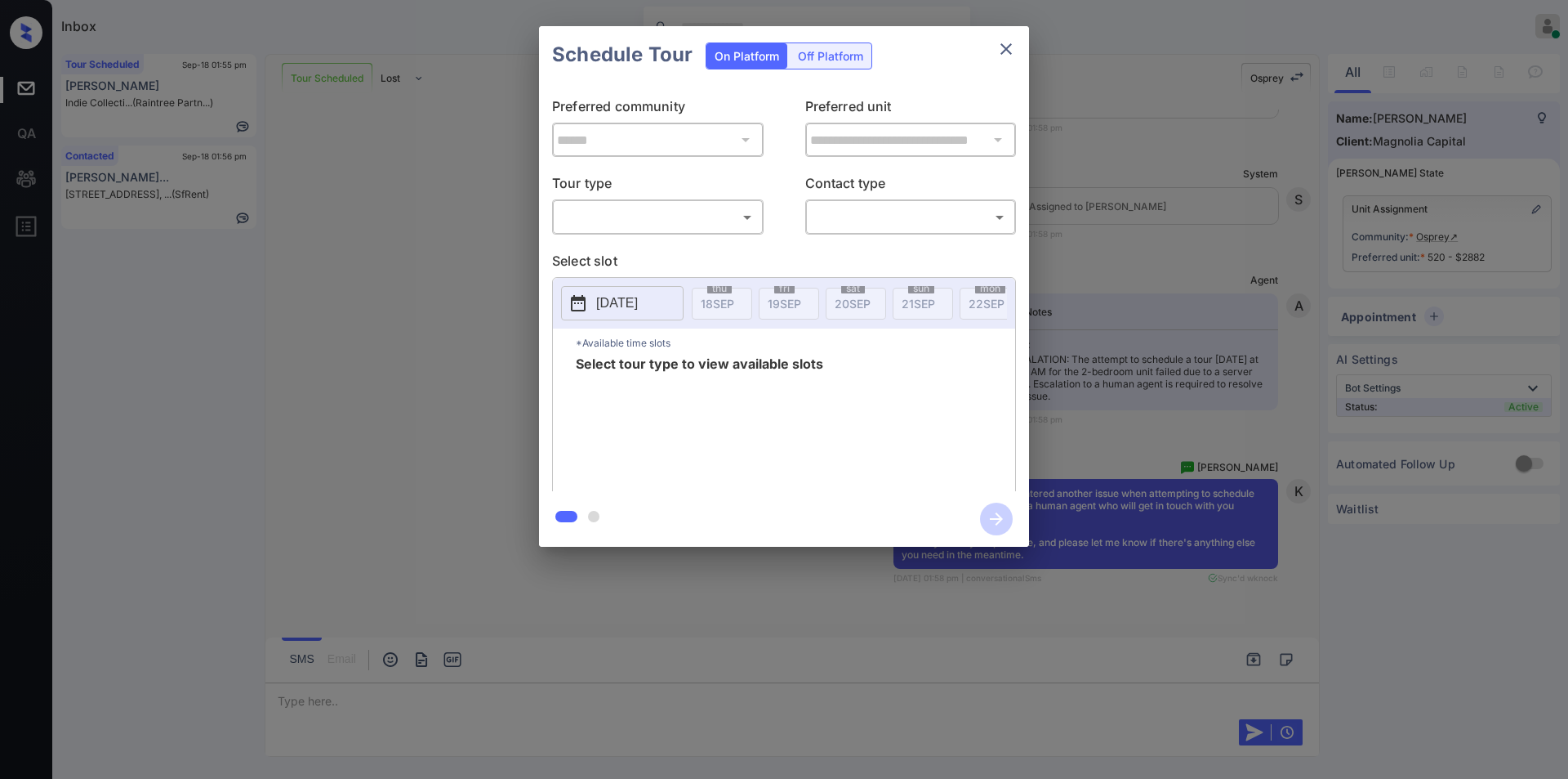
click at [639, 219] on body "Inbox [PERSON_NAME] Online Set yourself offline Set yourself on break Profile S…" at bounding box center [784, 390] width 1568 height 779
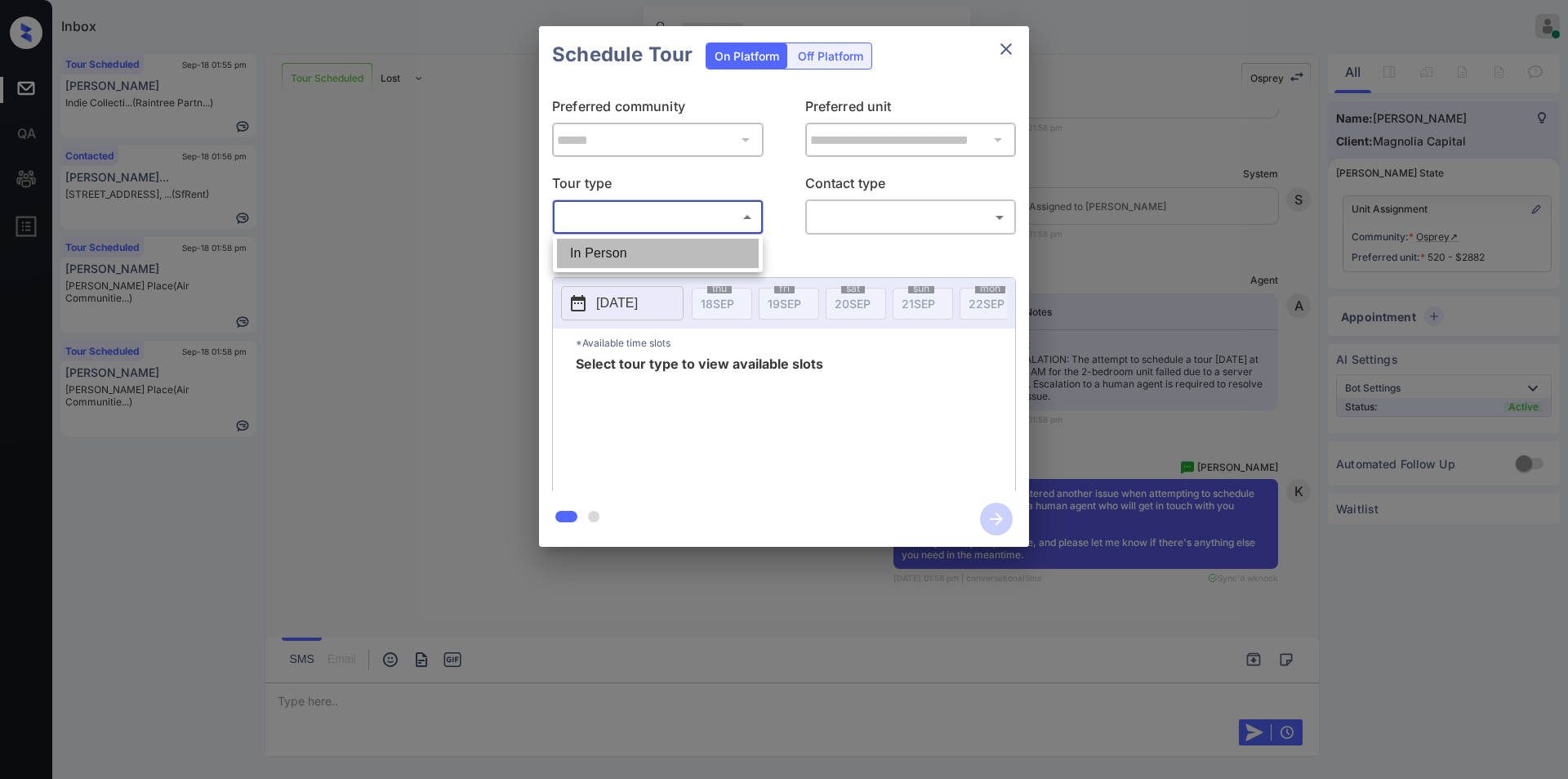
click at [617, 249] on li "In Person" at bounding box center [658, 253] width 202 height 29
type input "********"
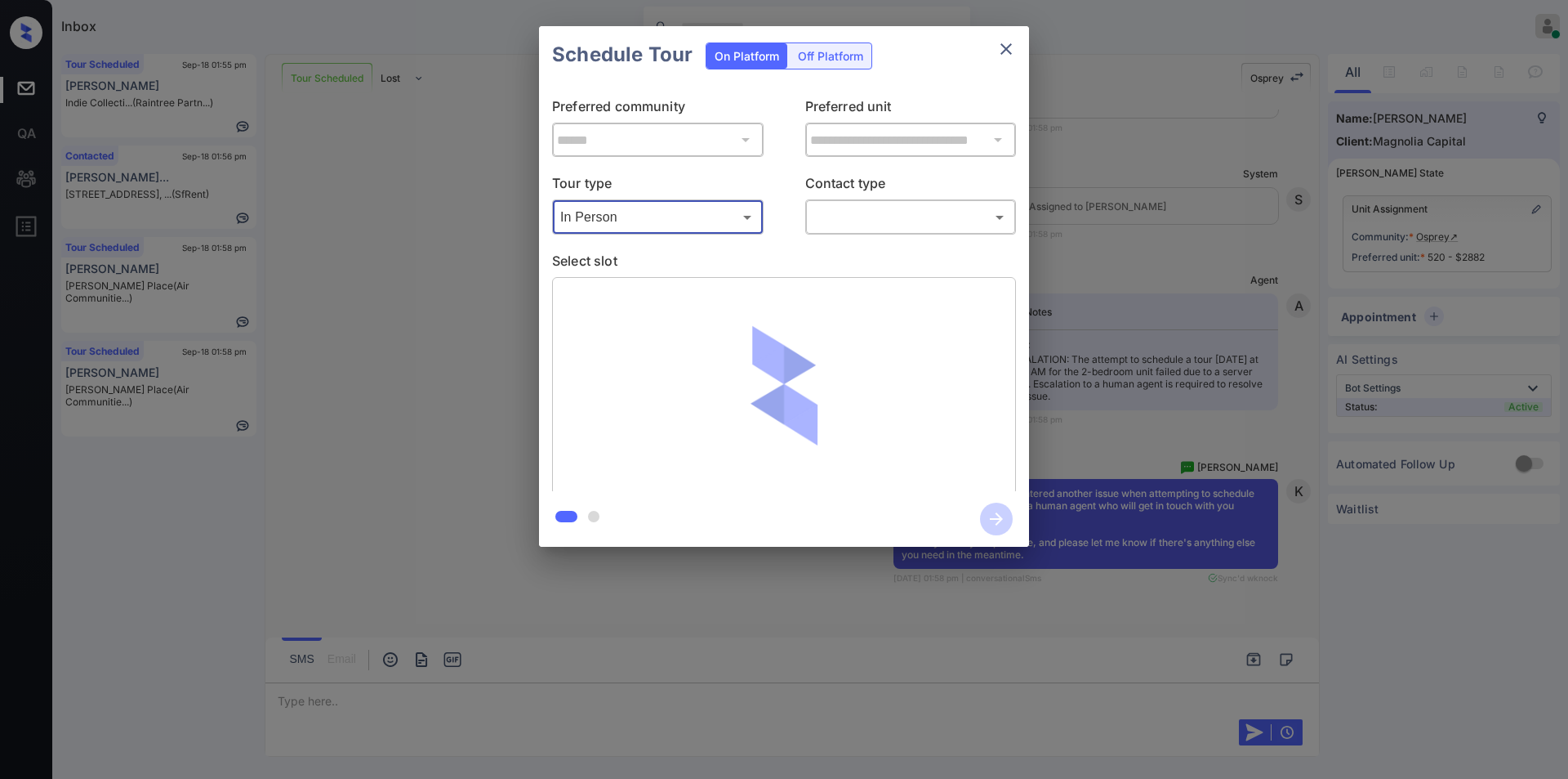
click at [866, 216] on body "Inbox [PERSON_NAME] Online Set yourself offline Set yourself on break Profile S…" at bounding box center [784, 390] width 1568 height 779
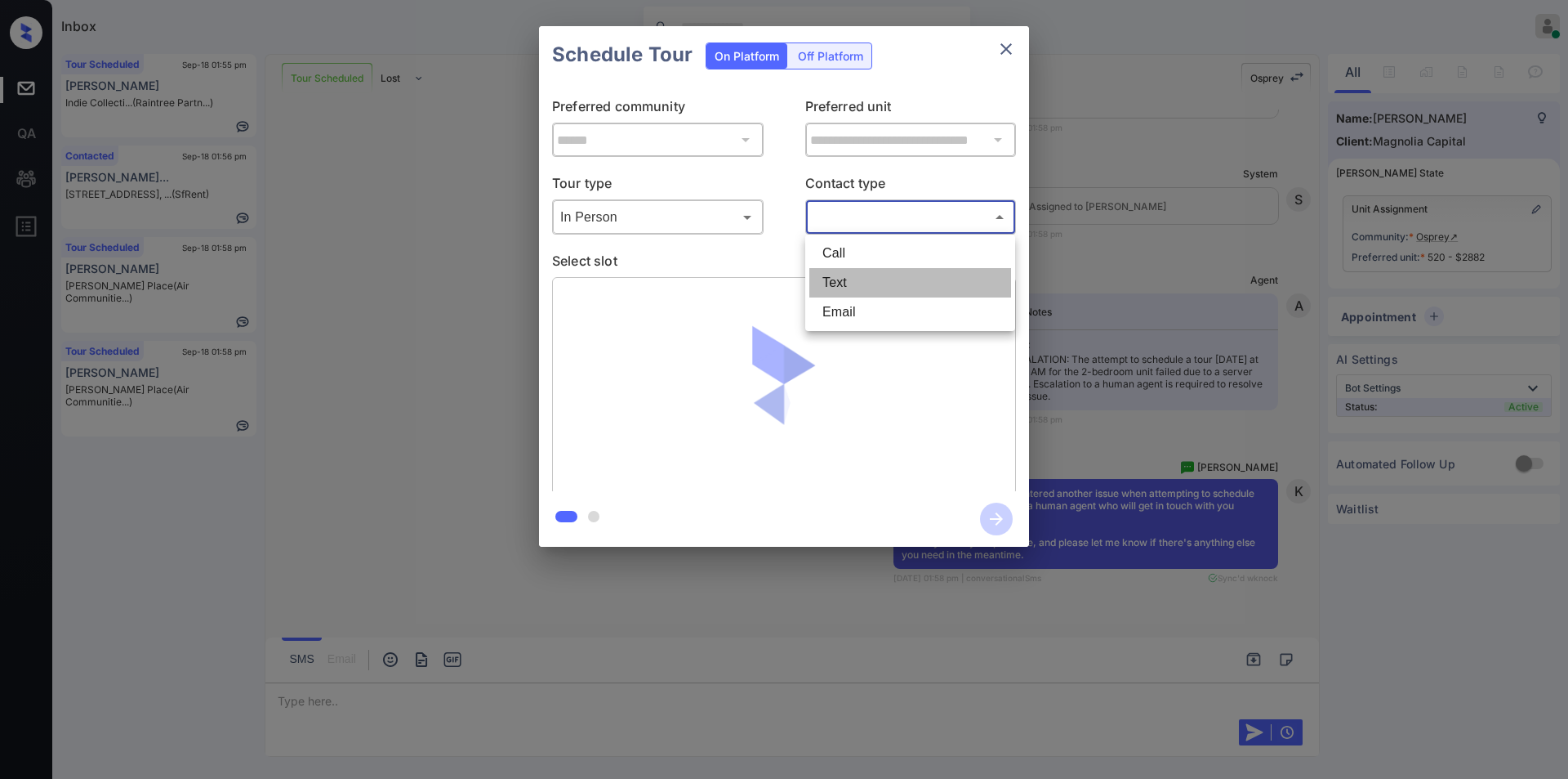
click at [836, 283] on li "Text" at bounding box center [910, 282] width 202 height 29
type input "****"
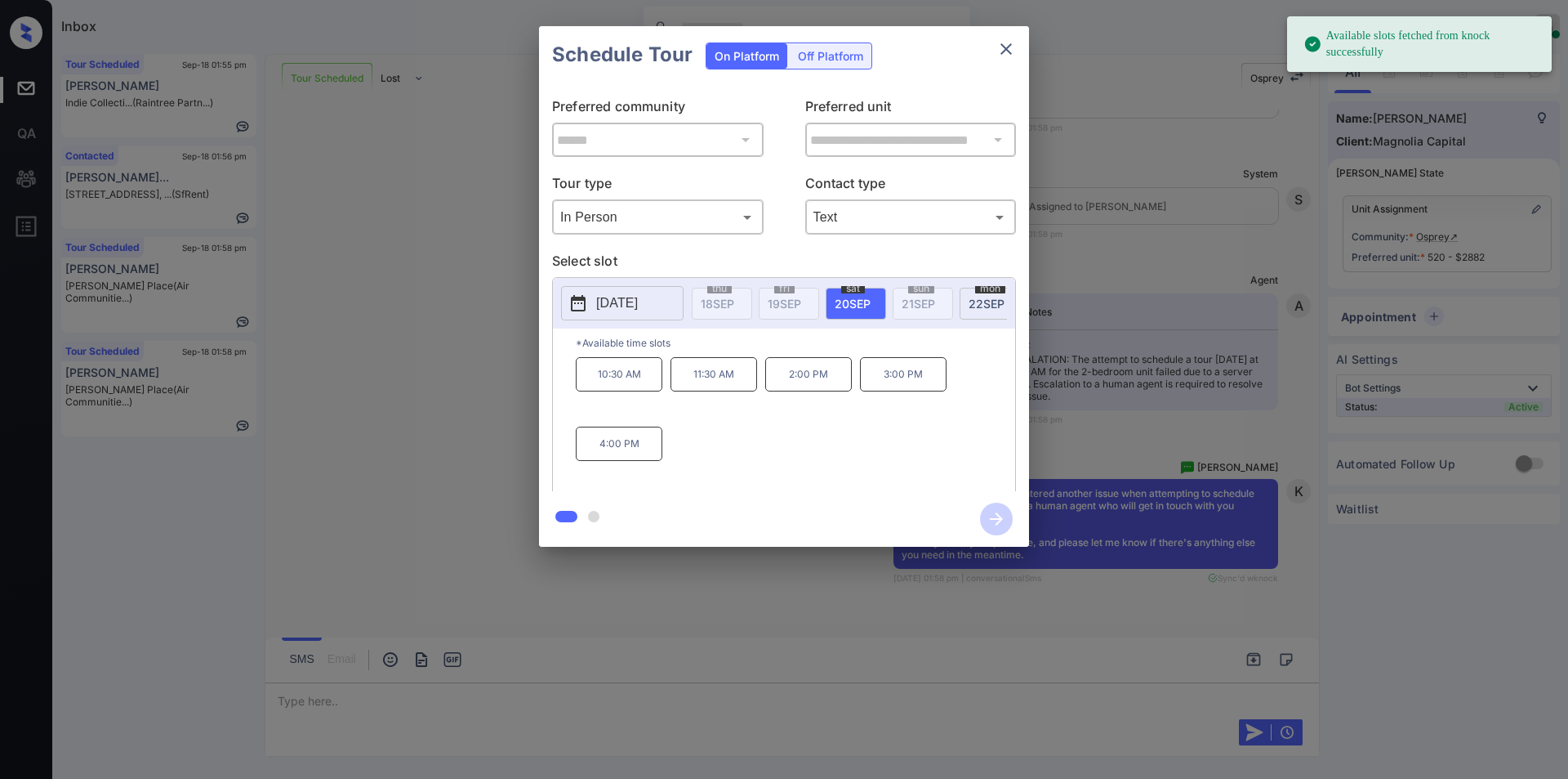
click at [722, 391] on p "11:30 AM" at bounding box center [714, 374] width 87 height 34
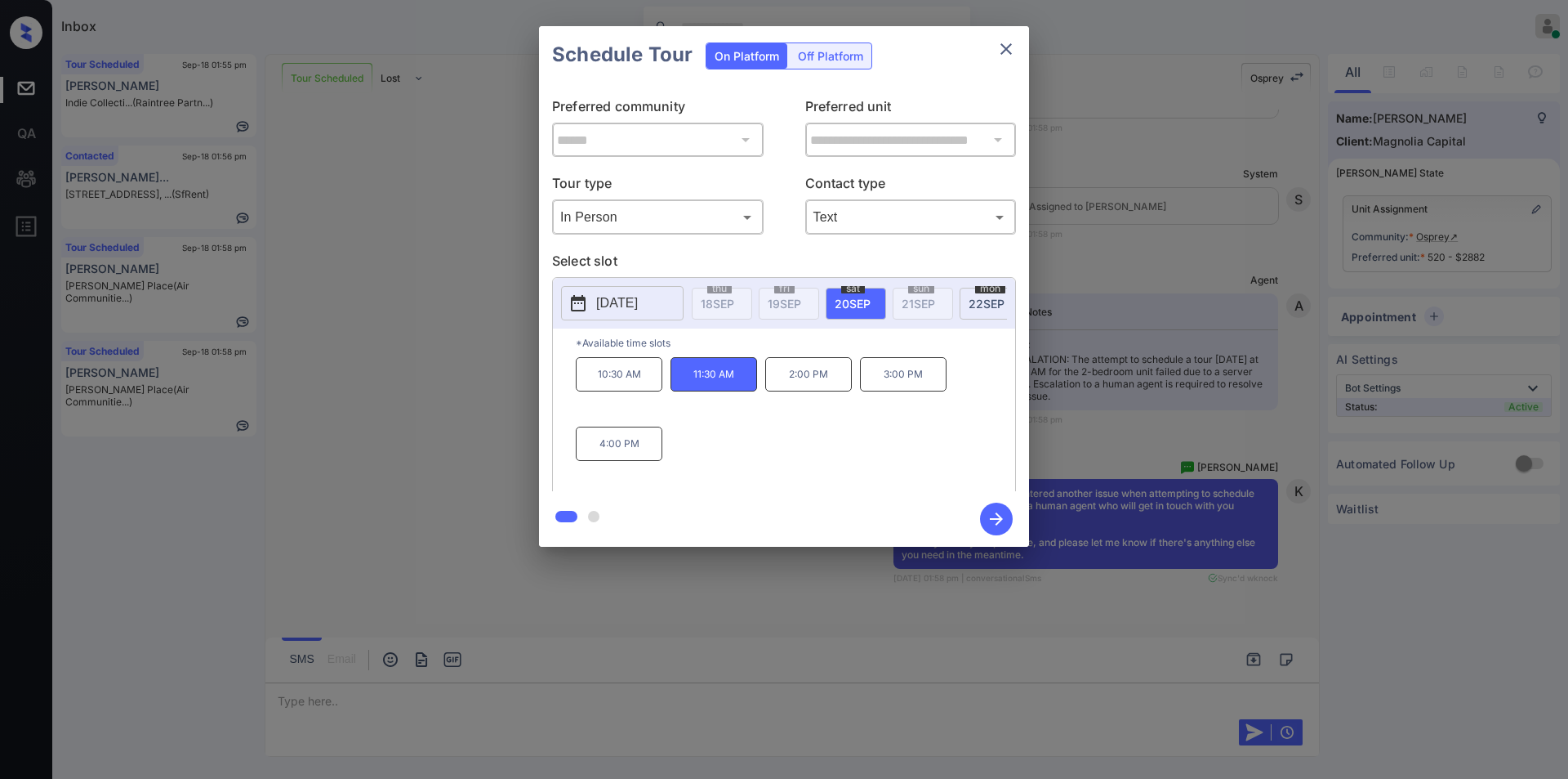
click at [1002, 516] on icon "button" at bounding box center [996, 519] width 33 height 33
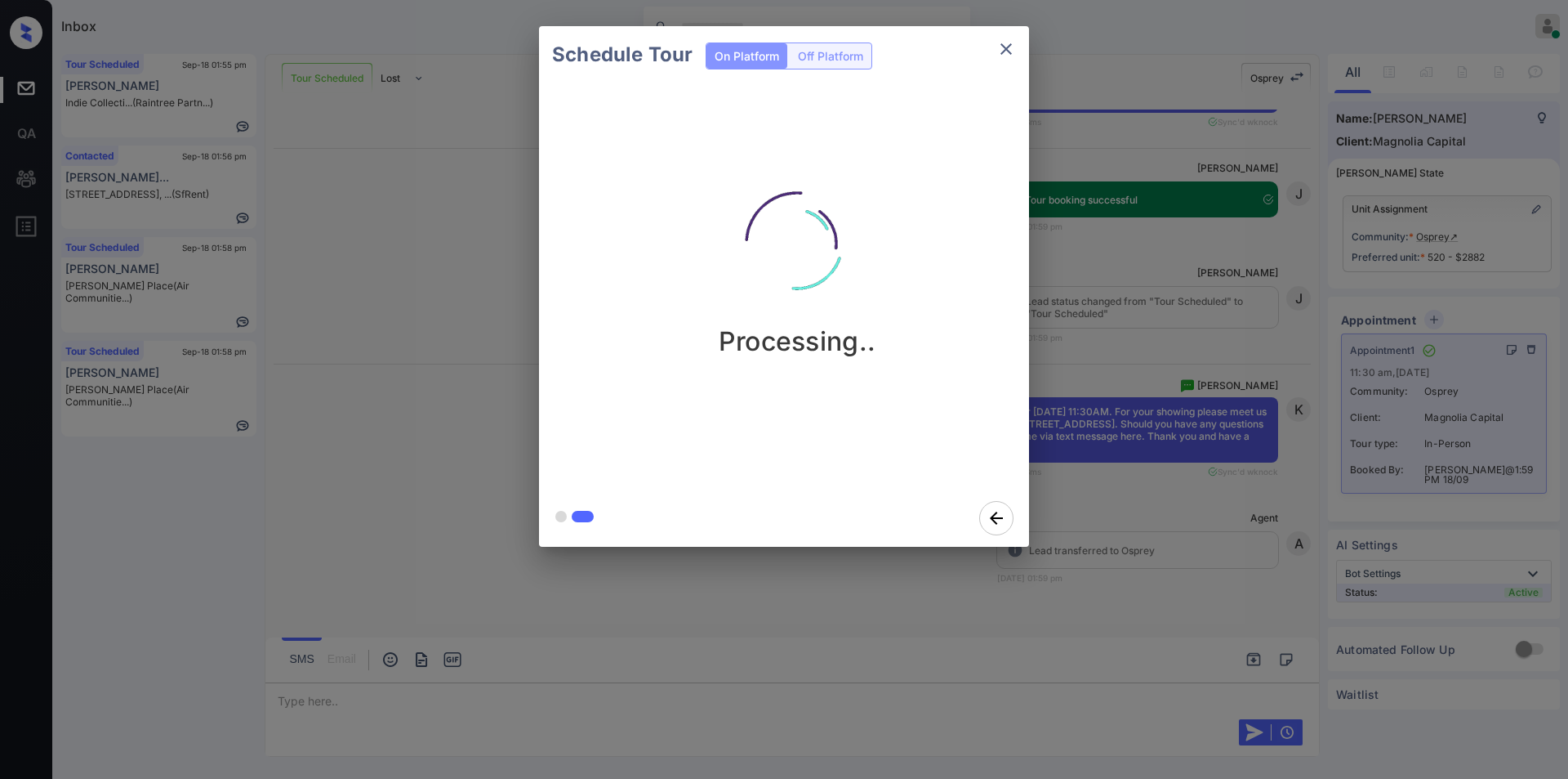
scroll to position [4460, 0]
click at [1003, 50] on icon "close" at bounding box center [1006, 49] width 20 height 20
